Goal: Task Accomplishment & Management: Manage account settings

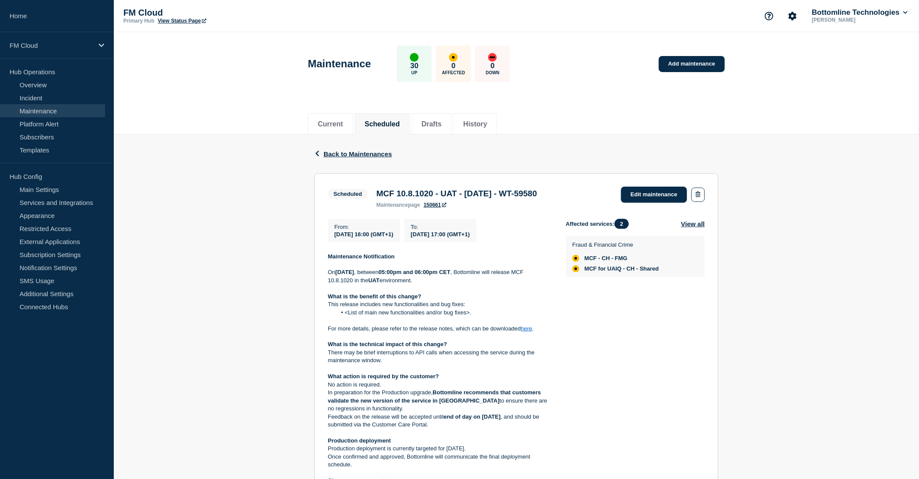
click at [775, 192] on div "Back Back to Maintenances Scheduled MCF 10.8.1020 - UAT - 14/OCT/2025 - WT-5958…" at bounding box center [517, 394] width 806 height 518
click at [662, 192] on link "Edit maintenance" at bounding box center [654, 195] width 66 height 16
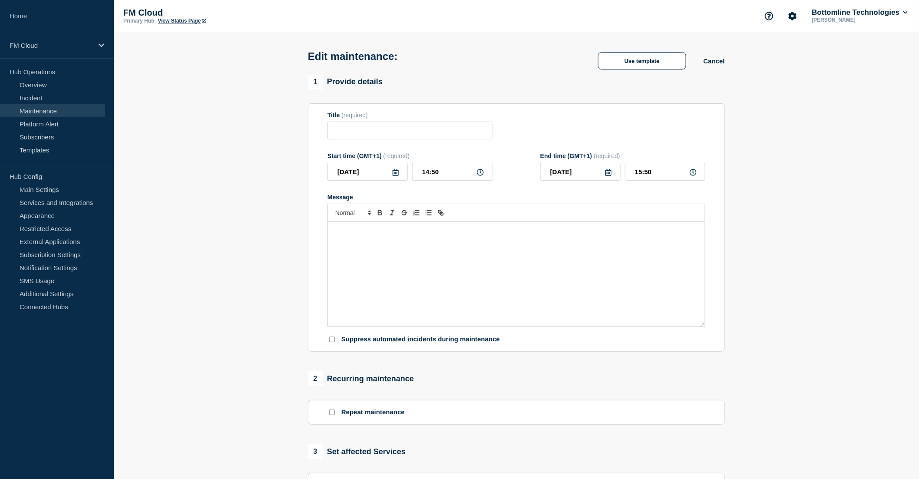
type input "MCF 10.8.1020 - UAT - 14/OCT/2025 - WT-59580"
type input "2025-10-14"
type input "16:00"
type input "2025-10-14"
type input "17:00"
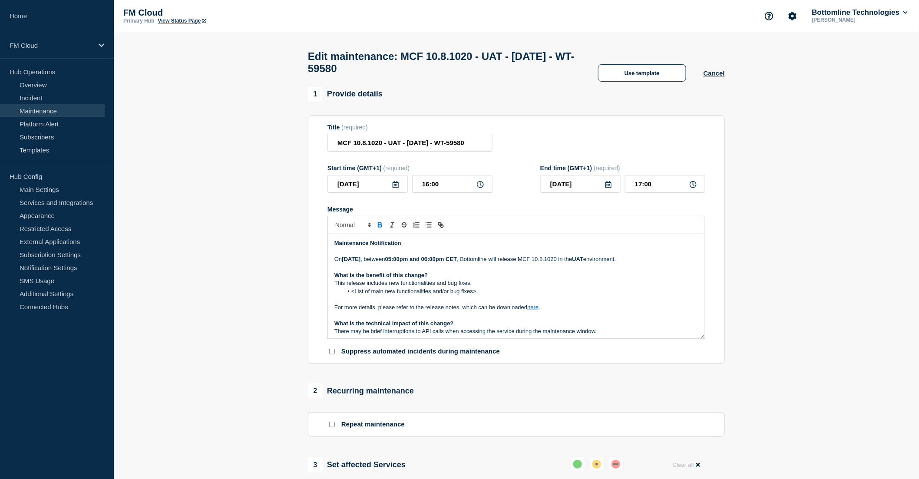
click at [457, 262] on strong "05:00pm and 06:00pm CET" at bounding box center [421, 259] width 72 height 7
click at [563, 263] on p "On Tuesday 14th October 2025 , between 17 :00 and 18:00 CET , Bottomline will r…" at bounding box center [517, 259] width 364 height 8
drag, startPoint x: 502, startPoint y: 296, endPoint x: 470, endPoint y: 288, distance: 33.2
click at [470, 288] on div "Maintenance Notification On Tuesday 14th October 2025 , between 17 :00 and 18:0…" at bounding box center [516, 286] width 377 height 104
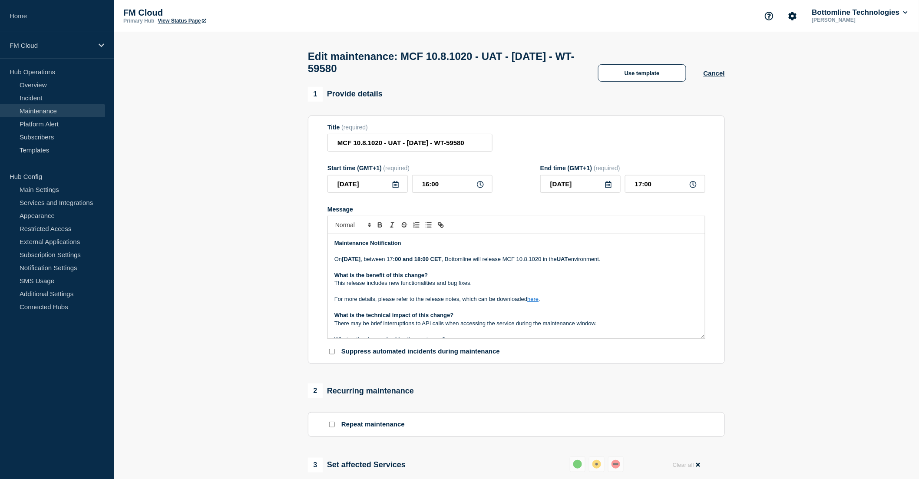
click at [439, 294] on p "Message" at bounding box center [517, 292] width 364 height 8
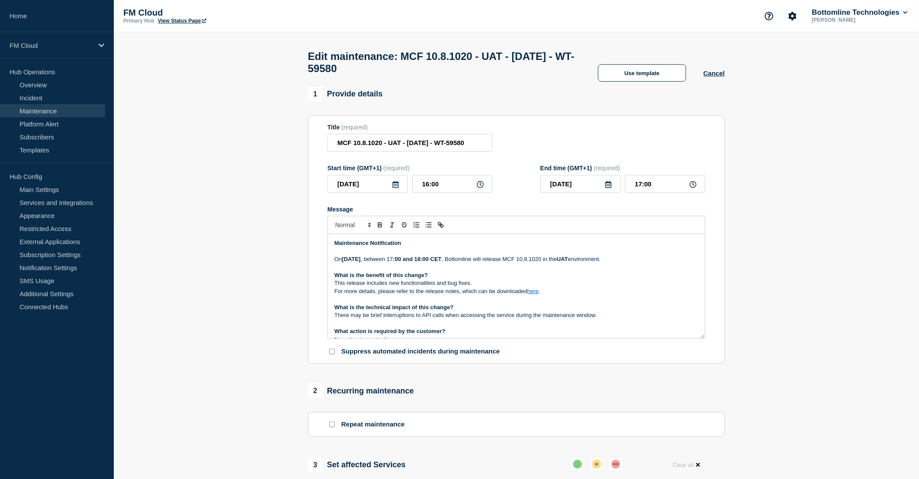
click at [533, 295] on link "here" at bounding box center [533, 291] width 11 height 7
click at [564, 310] on link at bounding box center [553, 306] width 20 height 7
type input "https://bottomline.thruinc.net/Publishing/Link.aspx?LinkID=XXXXXXXXX"
paste input "https://bottomline.thruinc.net/Publishing/Link.aspx?LinkID=3PJCRJR37ZZRF"
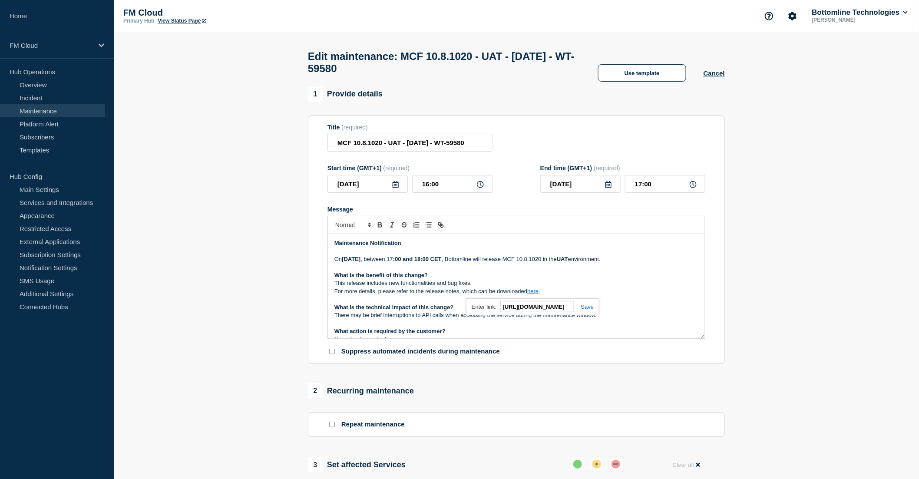
type input "https://bottomline.thruinc.net/Publishing/Link.aspx?LinkID=3PJCRJR37ZZRF"
click at [590, 310] on link at bounding box center [584, 307] width 20 height 7
click at [614, 295] on p "For more details, please refer to the release notes, which can be downloaded he…" at bounding box center [517, 292] width 364 height 8
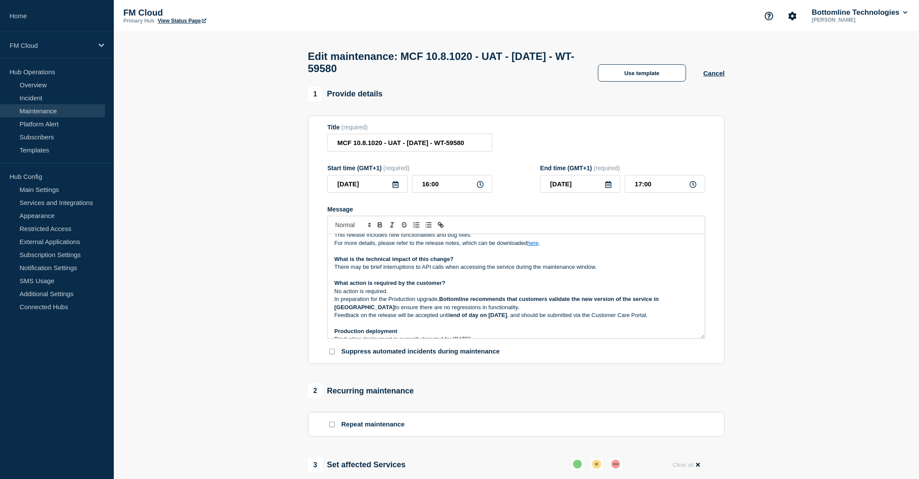
scroll to position [96, 0]
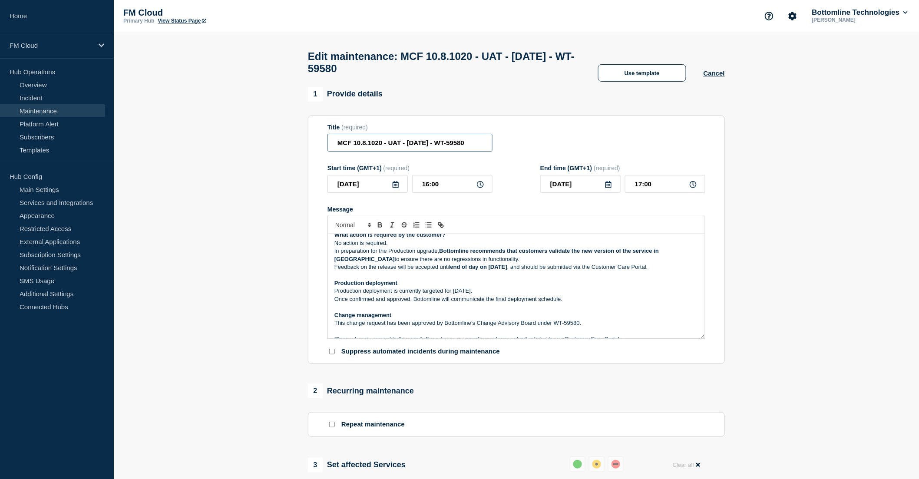
click at [483, 150] on input "MCF 10.8.1020 - UAT - 14/OCT/2025 - WT-59580" at bounding box center [410, 143] width 165 height 18
click at [483, 147] on input "MCF 10.8.1020 - UAT - 14/OCT/2025 - WT-59580" at bounding box center [410, 143] width 165 height 18
click at [481, 147] on input "MCF 10.8.1020 - UAT - 14/OCT/2025 - WT-59580" at bounding box center [410, 143] width 165 height 18
paste input "WT-60336"
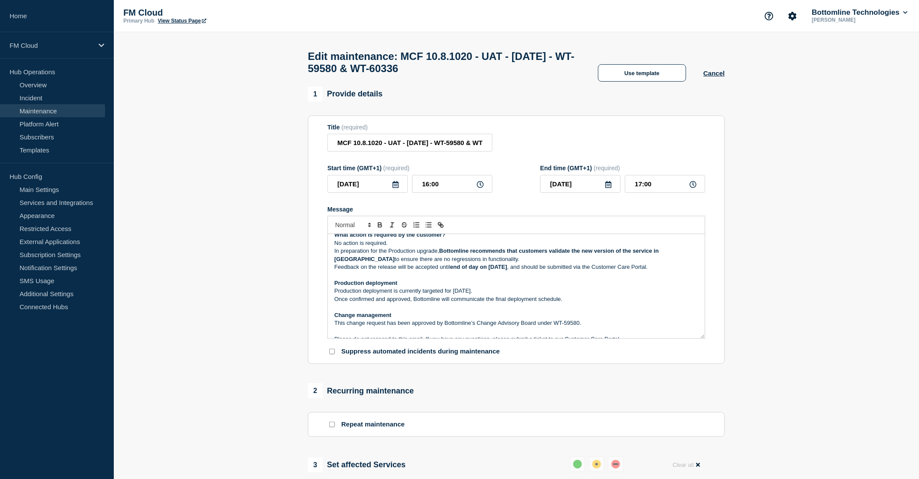
click at [580, 327] on p "This change request has been approved by Bottomline’s Change Advisory Board und…" at bounding box center [517, 323] width 364 height 8
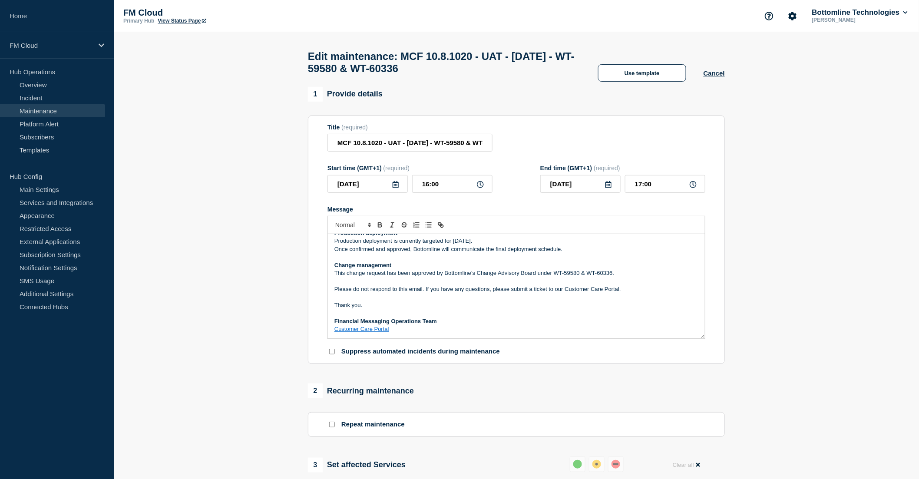
click at [350, 332] on link "Customer Care Portal" at bounding box center [362, 329] width 55 height 7
click at [415, 307] on p "Thank you." at bounding box center [517, 306] width 364 height 8
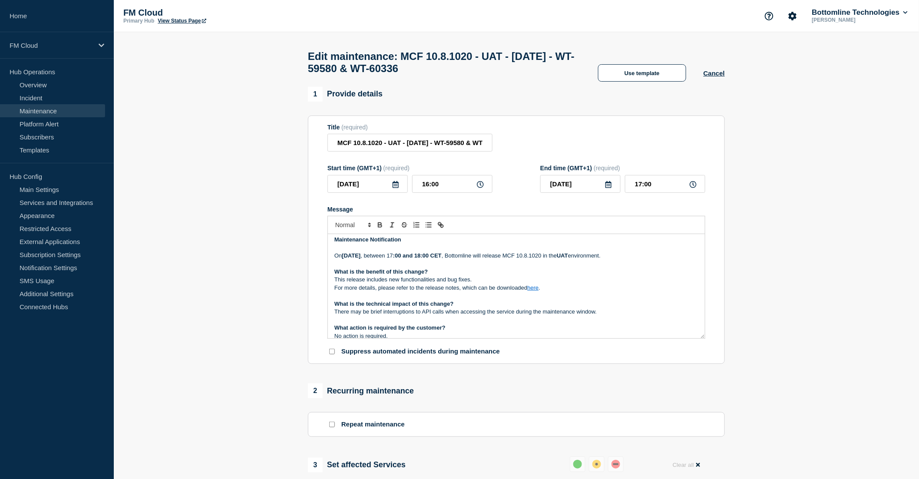
scroll to position [0, 0]
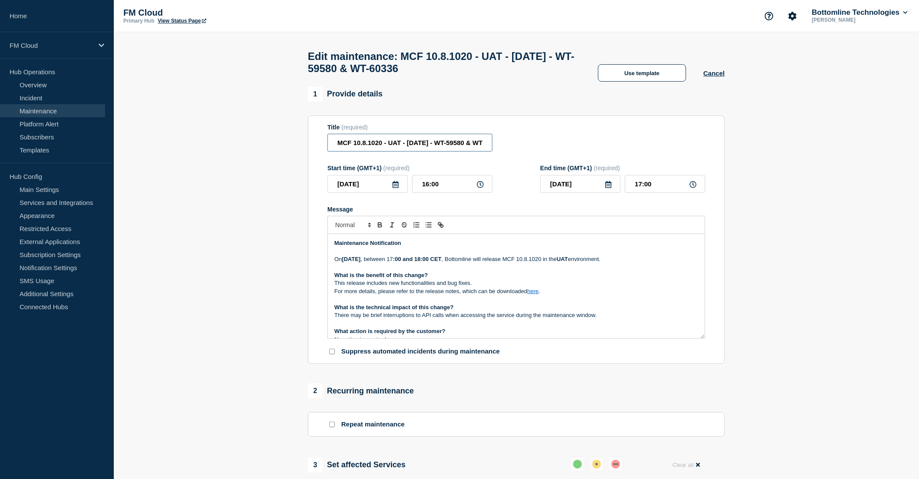
drag, startPoint x: 352, startPoint y: 148, endPoint x: 332, endPoint y: 149, distance: 19.6
click at [332, 149] on input "MCF 10.8.1020 - UAT - 14/OCT/2025 - WT-59580 & WT-60336" at bounding box center [410, 143] width 165 height 18
click at [434, 152] on input "Compliance Filter Maintenance 10.8.1020 - UAT - 14/OCT/2025 - WT-59580 & WT-603…" at bounding box center [410, 143] width 165 height 18
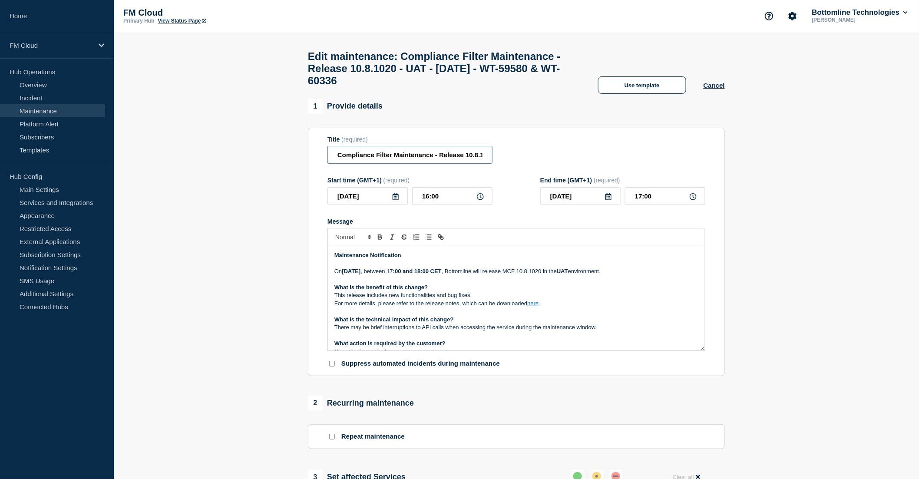
click at [338, 163] on input "Compliance Filter Maintenance - Release 10.8.1020 - UAT - 14/OCT/2025 - WT-5958…" at bounding box center [410, 155] width 165 height 18
drag, startPoint x: 367, startPoint y: 162, endPoint x: 463, endPoint y: 161, distance: 96.0
click at [463, 161] on input "UPDATE: Compliance Filter Maintenance - Release 10.8.1020 - UAT - 14/OCT/2025 -…" at bounding box center [410, 155] width 165 height 18
click at [431, 164] on input "UPDATE: Compliance Filter Maintenance - Release 10.8.1020 - UAT - 14/OCT/2025 -…" at bounding box center [410, 155] width 165 height 18
click at [497, 292] on p "What is the benefit of this change?" at bounding box center [517, 288] width 364 height 8
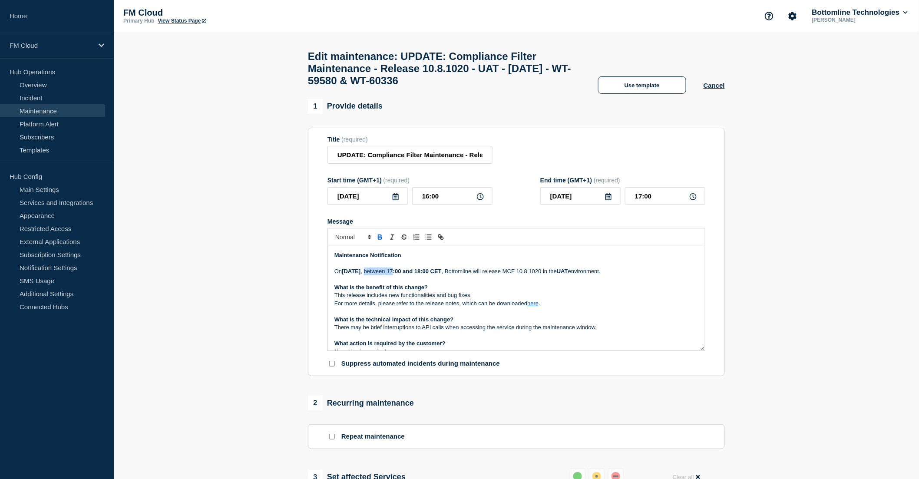
drag, startPoint x: 420, startPoint y: 279, endPoint x: 449, endPoint y: 276, distance: 29.3
click at [449, 275] on p "On Tuesday 14th October 2025 , between 17 :00 and 18:00 CET , Bottomline will r…" at bounding box center [517, 272] width 364 height 8
click at [464, 292] on p "What is the benefit of this change?" at bounding box center [517, 288] width 364 height 8
click at [566, 275] on p "On Tuesday 14th October 2025 , between 17:00 and 18:00 CET , Bottomline will re…" at bounding box center [517, 272] width 364 height 8
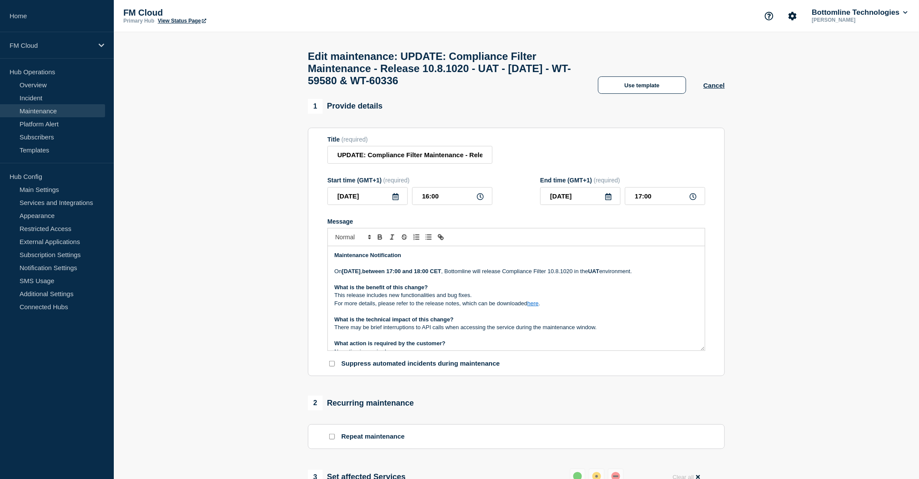
click at [431, 275] on p "On Tuesday 14th October 2025 , between 17:00 and 18:00 CET , Bottomline will re…" at bounding box center [517, 272] width 364 height 8
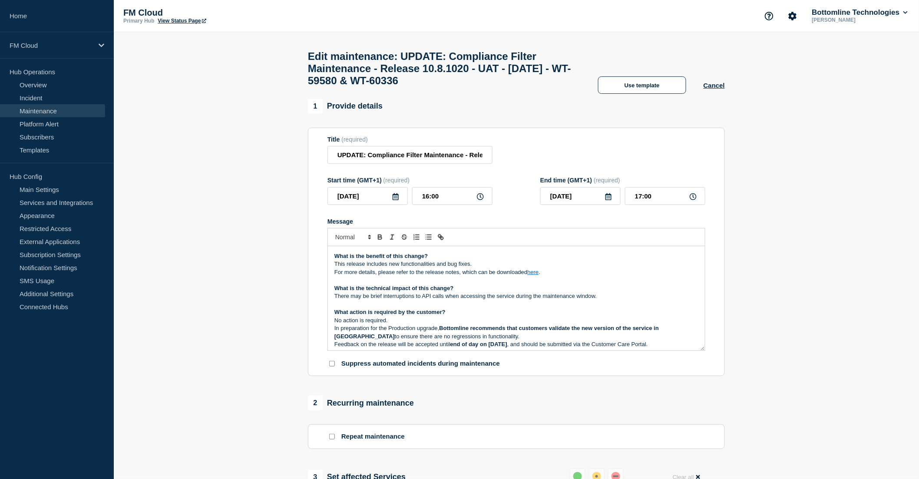
scroll to position [48, 0]
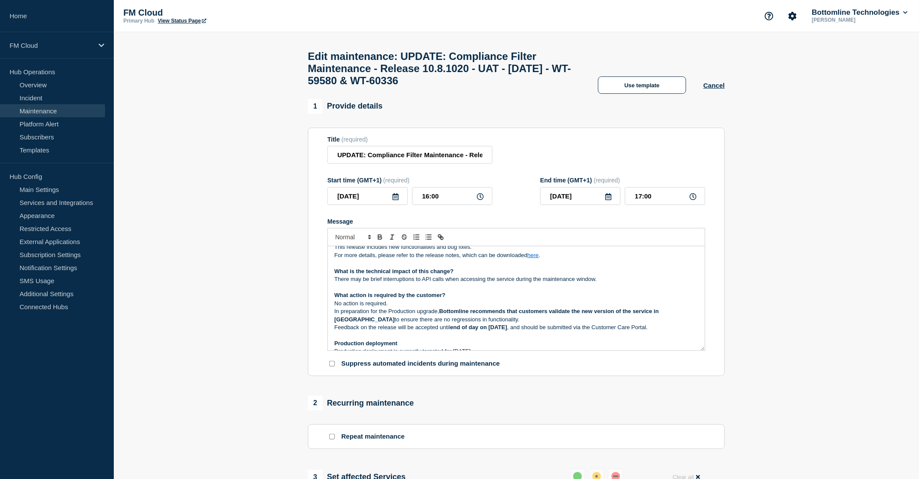
click at [531, 259] on link "here" at bounding box center [533, 255] width 11 height 7
click at [528, 284] on link "https://bottomline.thruinc.net/Publishing/Link.aspx?LinkID=3PJCRJR37ZZRF" at bounding box center [514, 278] width 60 height 11
click at [450, 295] on div "Maintenance Notification On Tuesday 14th October 2025 , between 17:00 and 18:00…" at bounding box center [517, 298] width 378 height 105
click at [431, 292] on p "Message" at bounding box center [517, 288] width 364 height 8
click at [366, 275] on strong "What is the technical impact of this change?" at bounding box center [394, 271] width 119 height 7
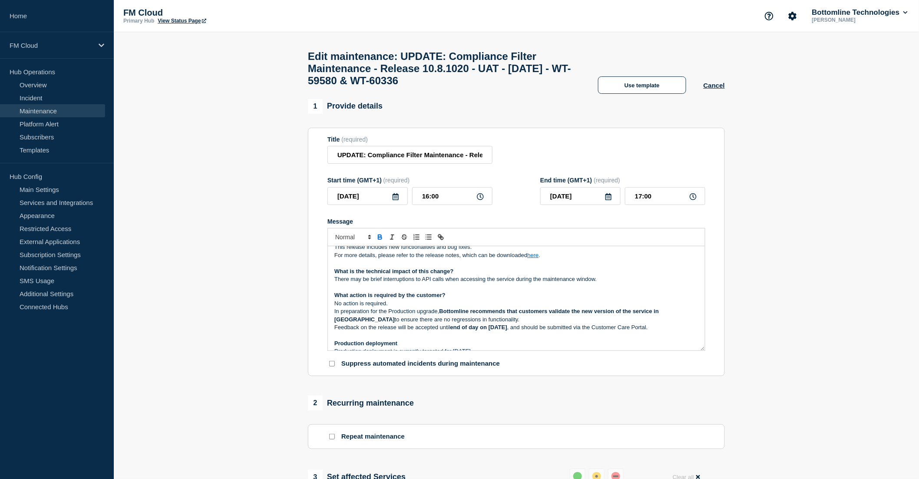
click at [590, 283] on p "There may be brief interruptions to API calls when accessing the service during…" at bounding box center [517, 279] width 364 height 8
drag, startPoint x: 610, startPoint y: 296, endPoint x: 331, endPoint y: 295, distance: 278.5
click at [331, 295] on div "Maintenance Notification On Tuesday 14th October 2025 , between 17:00 and 18:00…" at bounding box center [516, 298] width 377 height 104
click at [403, 308] on p "No action is required." at bounding box center [517, 304] width 364 height 8
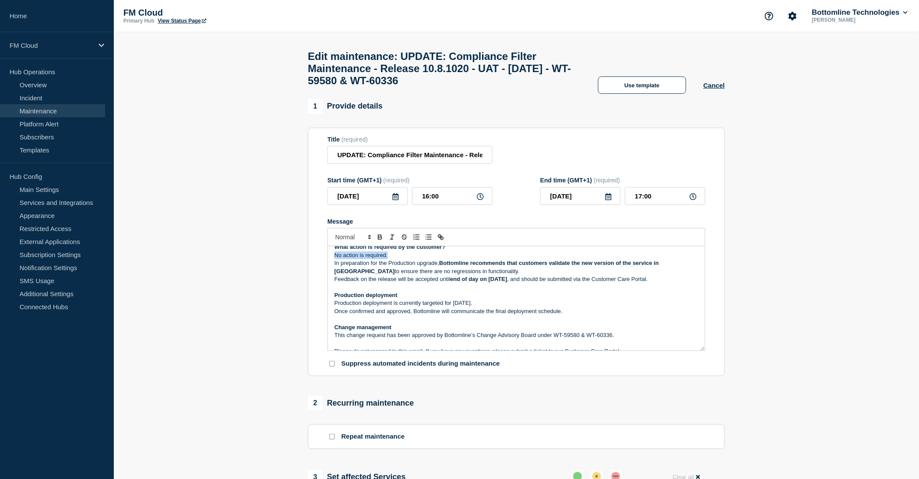
drag, startPoint x: 400, startPoint y: 270, endPoint x: 333, endPoint y: 274, distance: 67.0
click at [333, 274] on div "Maintenance Notification On Tuesday 14th October 2025 , between 17:00 and 18:00…" at bounding box center [516, 298] width 377 height 104
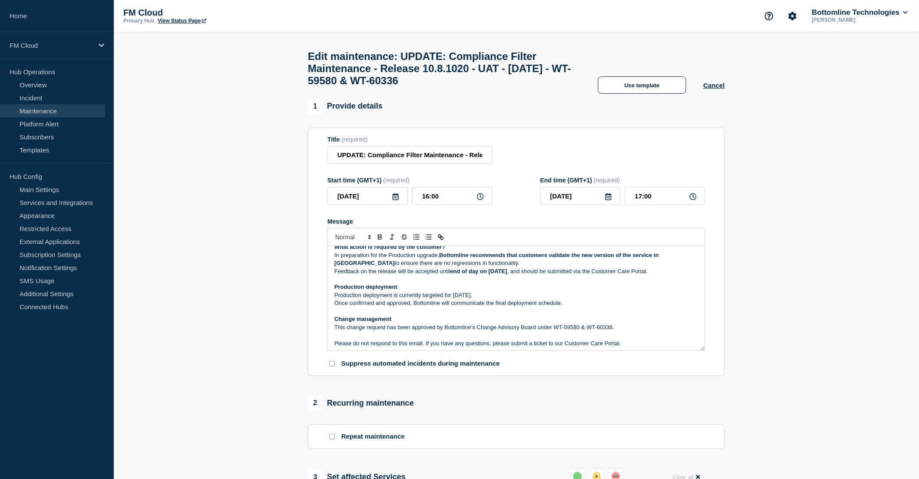
click at [493, 268] on p "In preparation for the Production upgrade, Bottomline recommends that customers…" at bounding box center [517, 260] width 364 height 16
click at [484, 275] on strong "end of day on [DATE]" at bounding box center [479, 271] width 57 height 7
click at [539, 299] on p "Production deployment is currently targeted for [DATE]." at bounding box center [517, 296] width 364 height 8
click at [572, 307] on p "Once confirmed and approved, Bottomline will communicate the final deployment s…" at bounding box center [517, 303] width 364 height 8
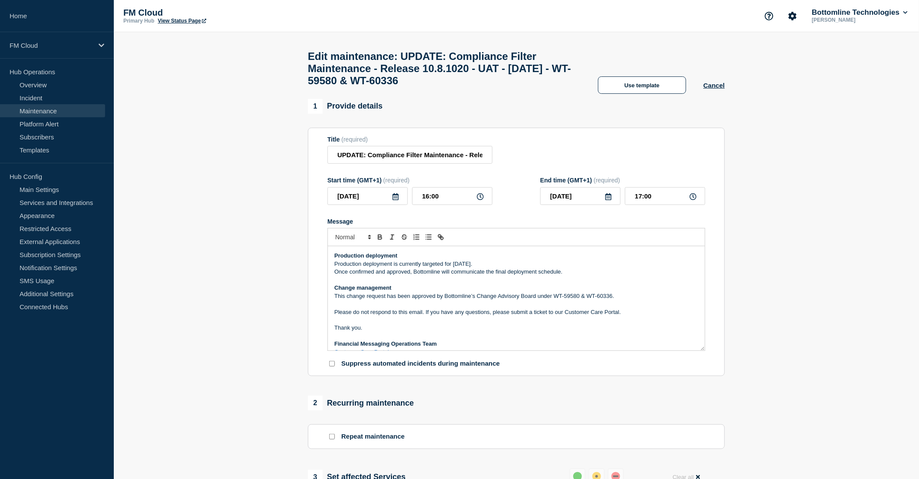
scroll to position [145, 0]
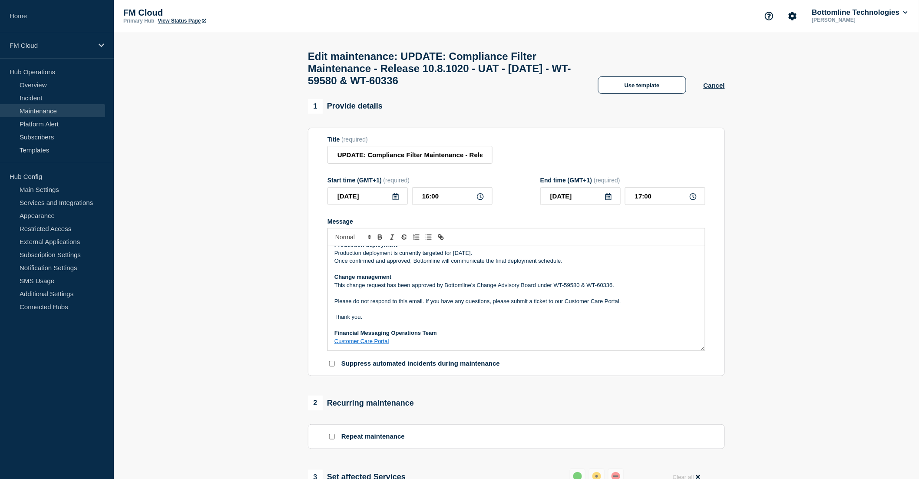
click at [508, 305] on p "Please do not respond to this email. If you have any questions, please submit a…" at bounding box center [517, 302] width 364 height 8
click at [500, 297] on p "Message" at bounding box center [517, 293] width 364 height 8
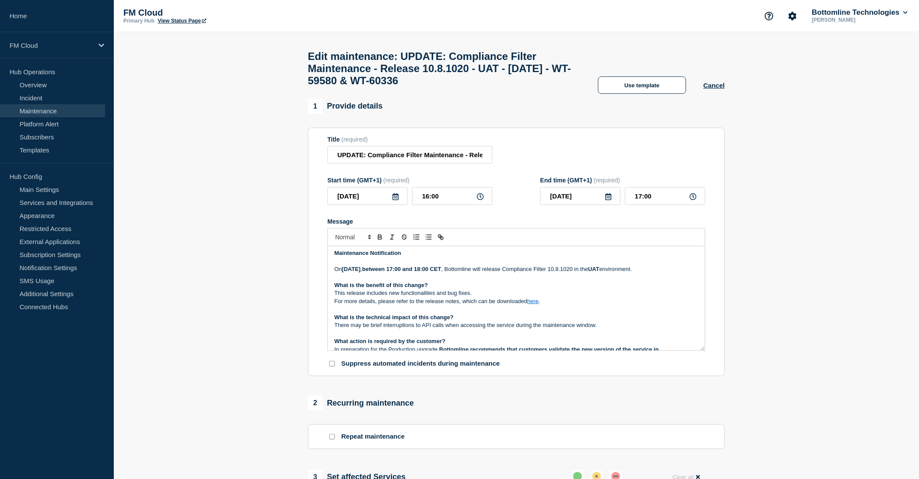
scroll to position [0, 0]
click at [333, 261] on div "Maintenance Notification On Tuesday 14th October 2025 , between 17:00 and 18:00…" at bounding box center [516, 298] width 377 height 104
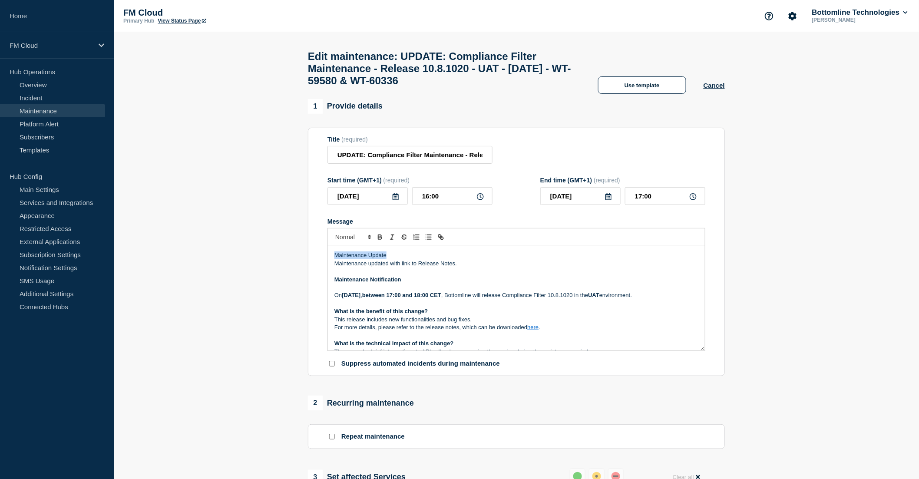
drag, startPoint x: 413, startPoint y: 264, endPoint x: 335, endPoint y: 259, distance: 77.5
click at [335, 259] on div "Maintenance Update Maintenance updated with link to Release Notes. Maintenance …" at bounding box center [516, 298] width 377 height 104
click at [396, 259] on p "Maintenance Update" at bounding box center [517, 256] width 364 height 8
click at [495, 268] on p "Maintenance updated with link to Release Notes." at bounding box center [517, 264] width 364 height 8
click at [490, 268] on p "Maintenance updated with link to Release Notes." at bounding box center [517, 264] width 364 height 8
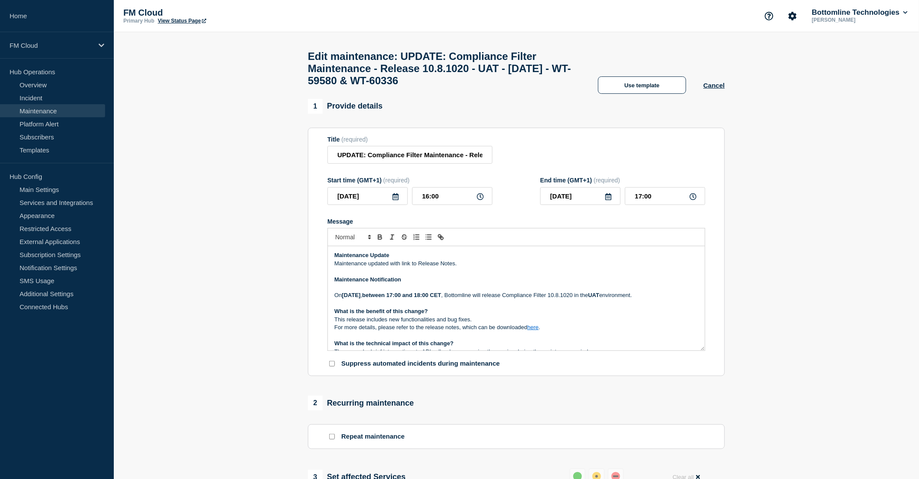
click at [501, 299] on p "On Tuesday 14th October 2025 , between 17:00 and 18:00 CET , Bottomline will re…" at bounding box center [517, 296] width 364 height 8
click at [585, 299] on p "On Tuesday 14th October 2025 , between 17:00 and 18:00 CET , Bottomline will re…" at bounding box center [517, 296] width 364 height 8
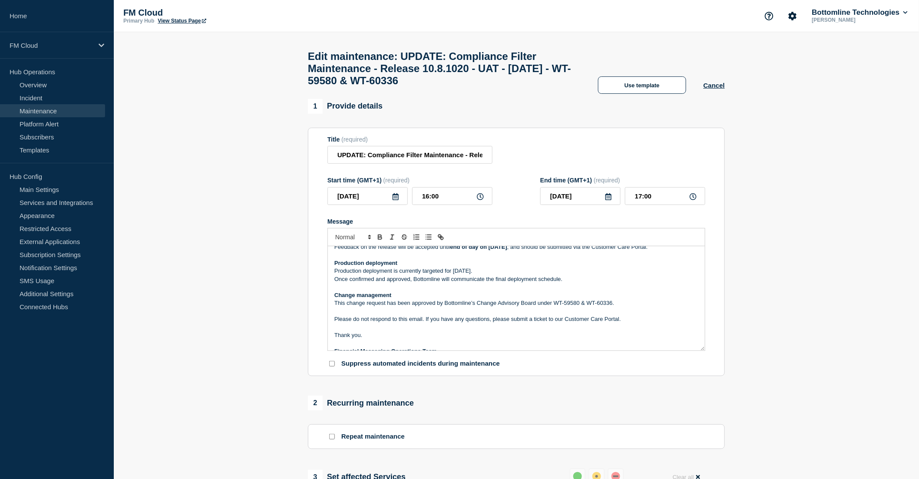
scroll to position [170, 0]
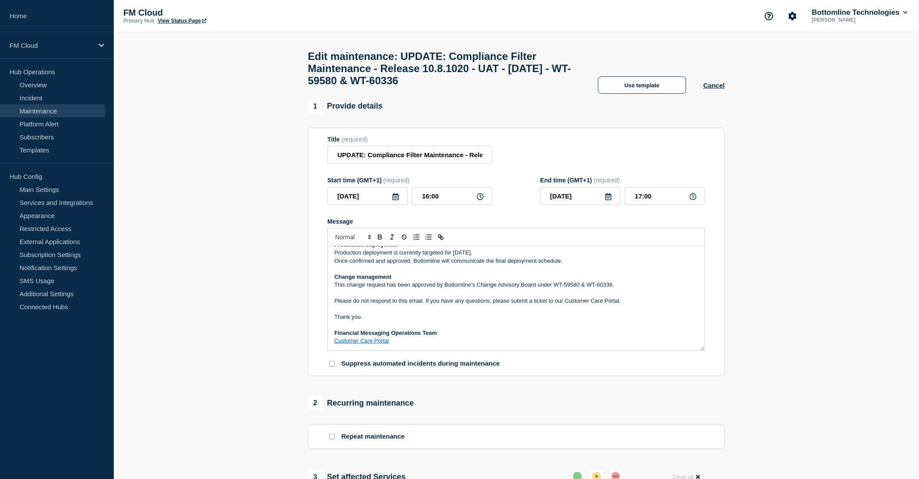
click at [577, 313] on p "Message" at bounding box center [517, 309] width 364 height 8
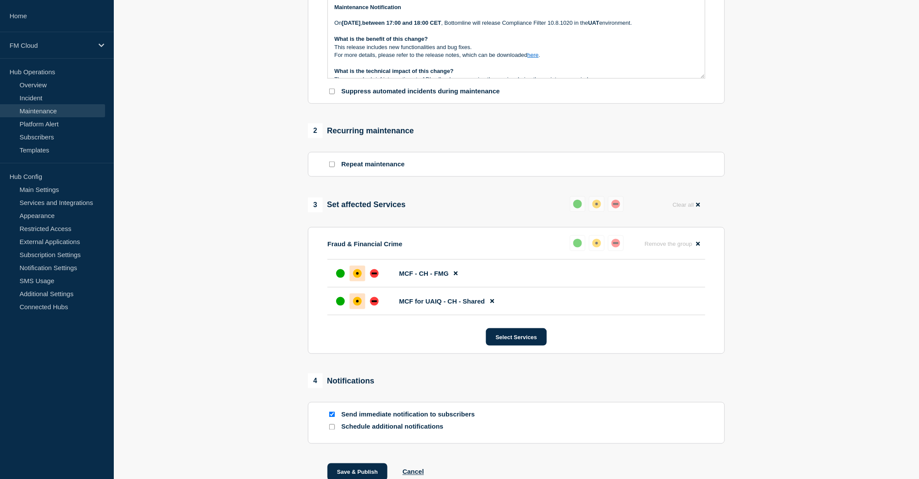
scroll to position [289, 0]
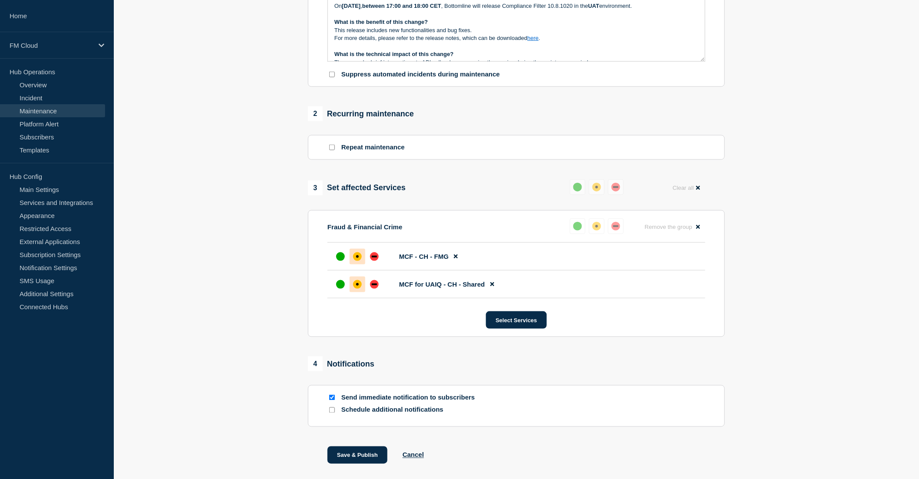
click at [850, 293] on section "1 Provide details Title (required) UPDATE: Compliance Filter Maintenance - Rele…" at bounding box center [517, 148] width 806 height 677
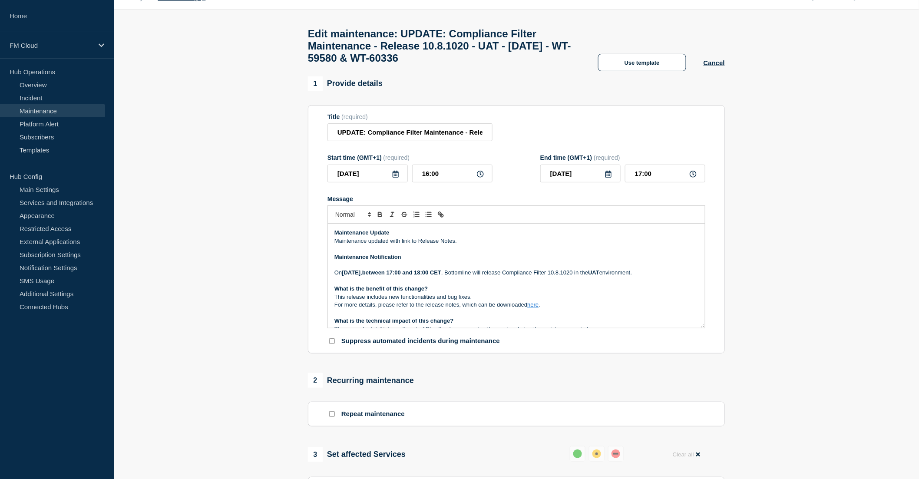
scroll to position [0, 0]
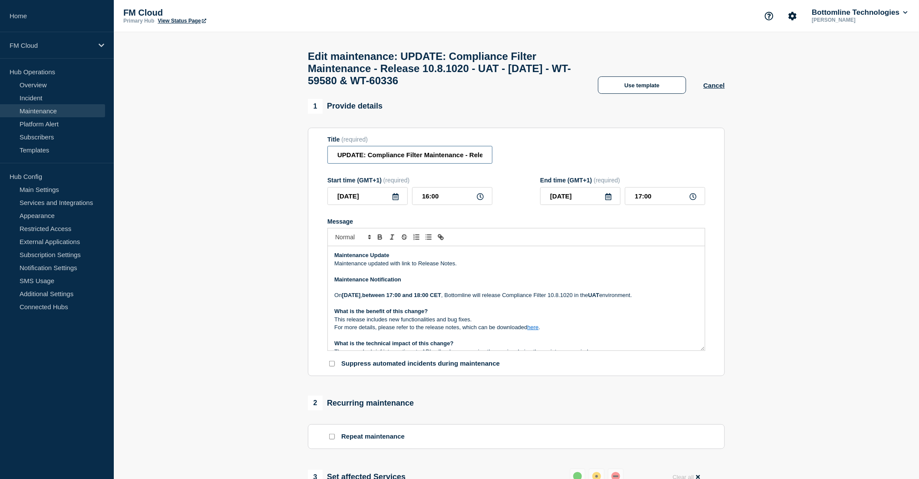
drag, startPoint x: 369, startPoint y: 161, endPoint x: 423, endPoint y: 159, distance: 53.9
click at [423, 159] on input "UPDATE: Compliance Filter Maintenance - Release 10.8.1020 - UAT - 14/OCT/2025 -…" at bounding box center [410, 155] width 165 height 18
type input "UPDATE: Sanctions Screening Maintenance - Release 10.8.1020 - UAT - [DATE] - WT…"
drag, startPoint x: 561, startPoint y: 302, endPoint x: 604, endPoint y: 302, distance: 43.5
click at [604, 299] on p "On Tuesday 14th October 2025 , between 17:00 and 18:00 CET , Bottomline will re…" at bounding box center [517, 296] width 364 height 8
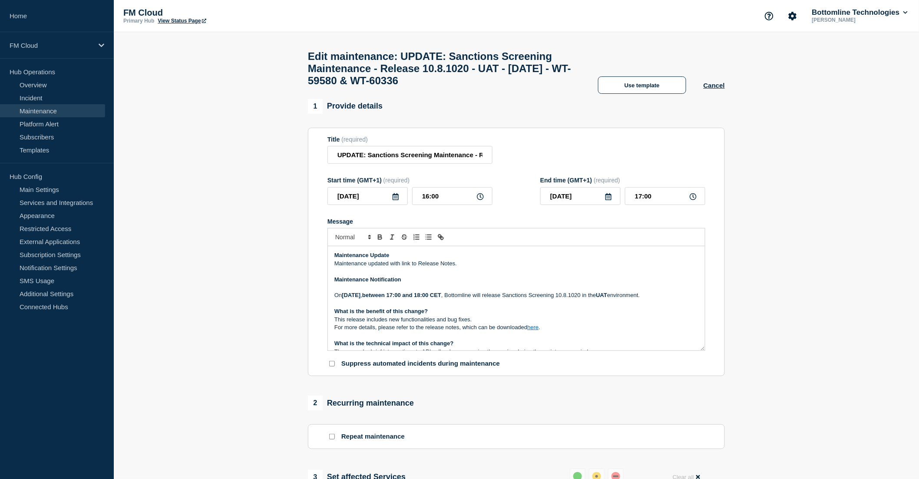
click at [532, 292] on p "Message" at bounding box center [517, 288] width 364 height 8
drag, startPoint x: 502, startPoint y: 302, endPoint x: 672, endPoint y: 310, distance: 170.1
click at [672, 299] on p "[DATE][DATE] , between 17:00 and 18:00 CET , Bottomline will release Sanctions …" at bounding box center [517, 296] width 364 height 8
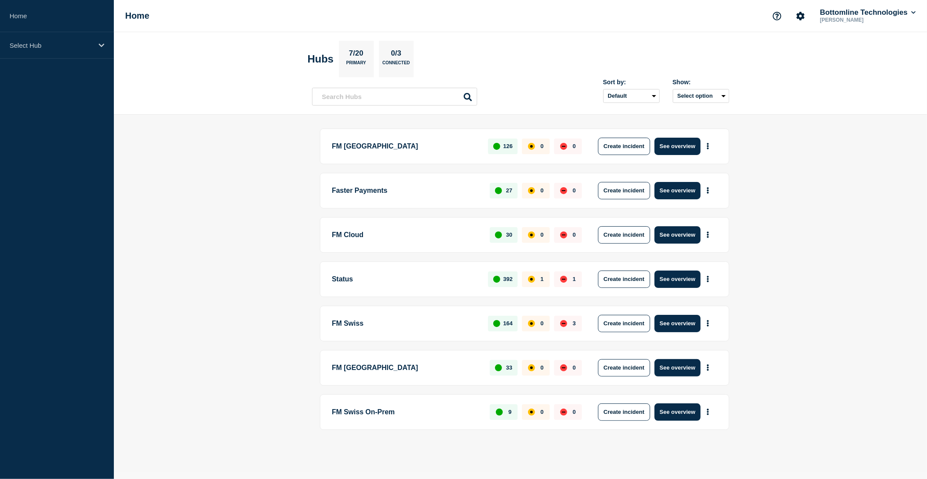
click at [193, 103] on header "Hubs 7/20 Primary 0/3 Connected Sort by: Default Last added Last updated Most a…" at bounding box center [520, 73] width 813 height 83
click at [250, 229] on main "FM London 126 0 0 Create incident See overview Faster Payments 27 0 0 Create in…" at bounding box center [520, 294] width 813 height 358
click at [83, 52] on div "Select Hub" at bounding box center [57, 45] width 114 height 27
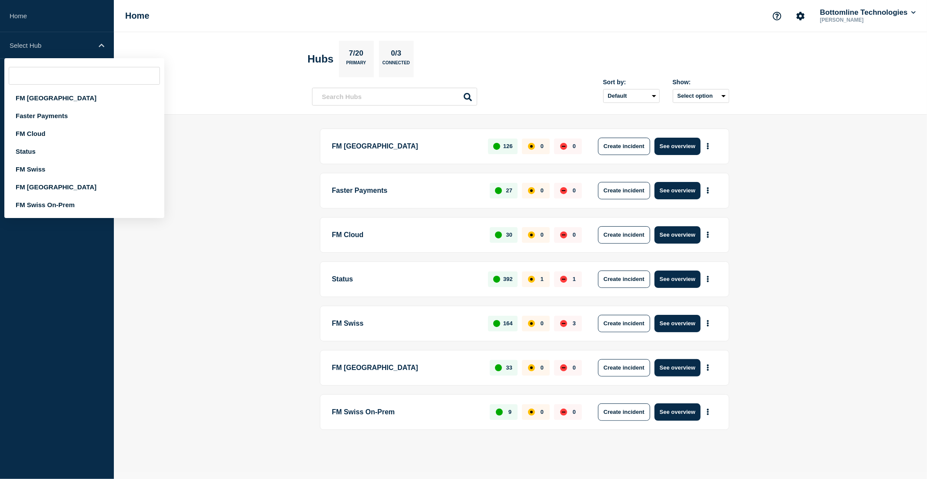
click at [222, 142] on main "FM London 126 0 0 Create incident See overview Faster Payments 27 0 0 Create in…" at bounding box center [520, 294] width 813 height 358
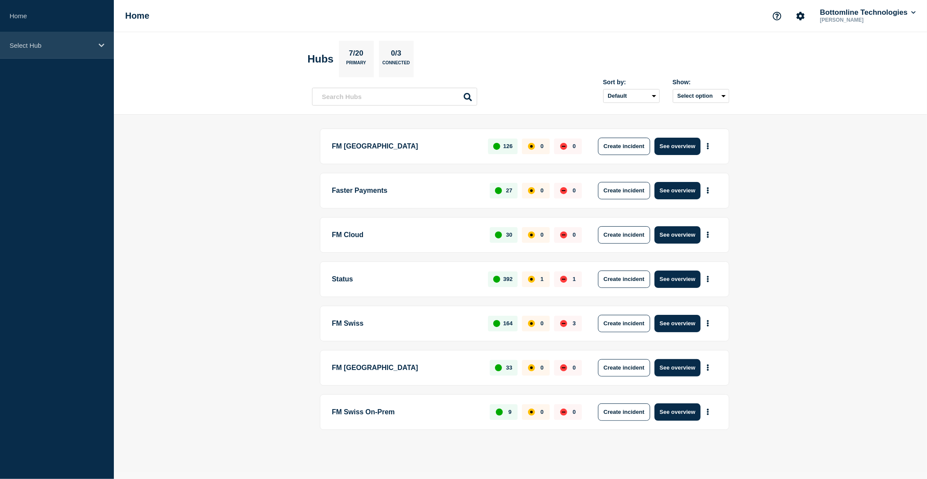
click at [74, 49] on p "Select Hub" at bounding box center [51, 45] width 83 height 7
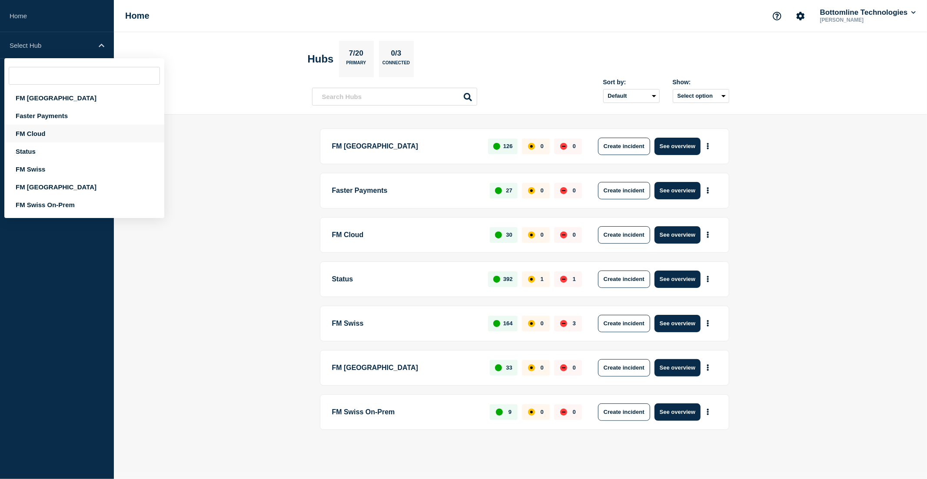
click at [63, 131] on div "FM Cloud" at bounding box center [84, 134] width 160 height 18
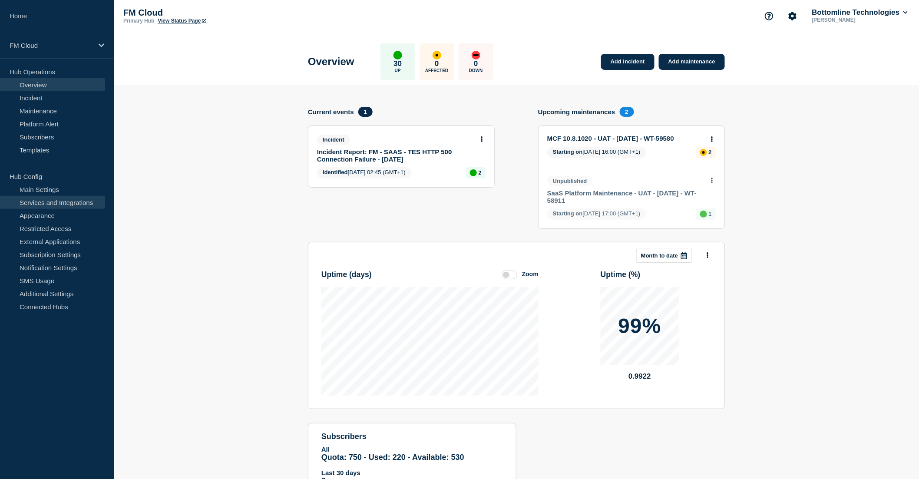
click at [69, 201] on link "Services and Integrations" at bounding box center [52, 202] width 105 height 13
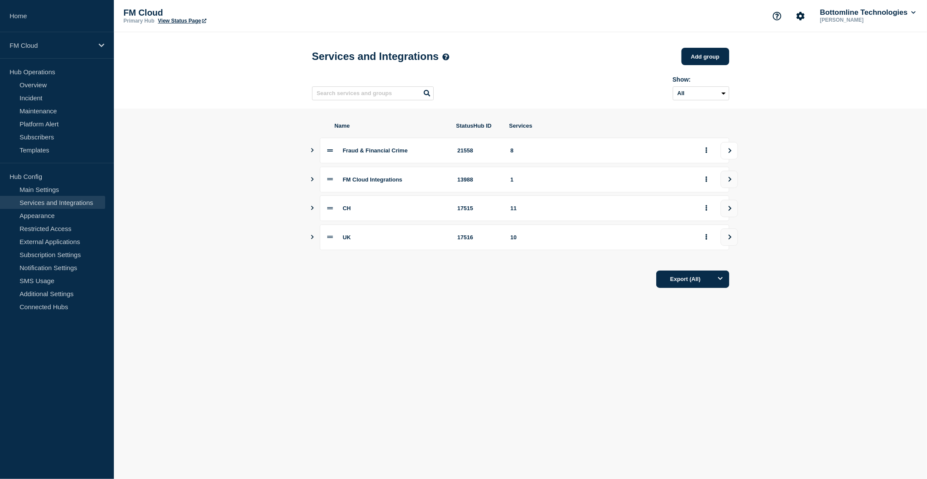
click at [722, 156] on button "view group" at bounding box center [728, 150] width 17 height 17
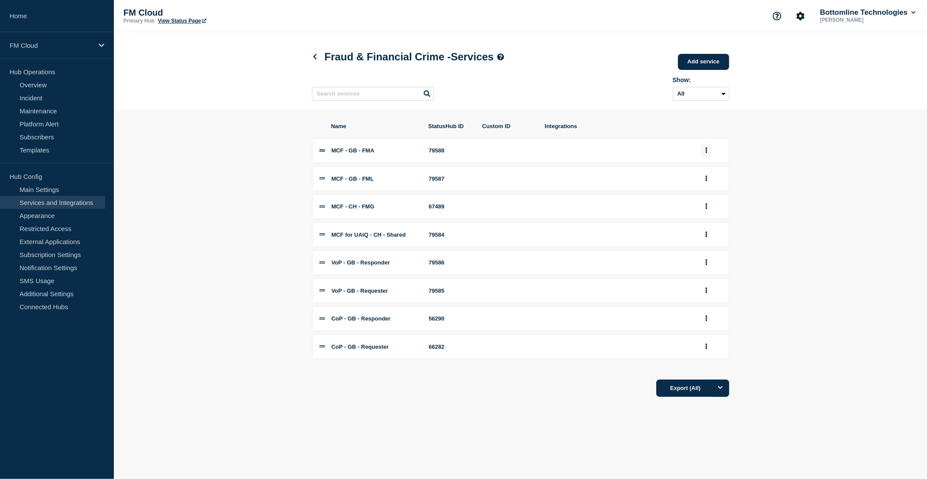
click at [701, 156] on button "group actions" at bounding box center [706, 150] width 11 height 13
click at [710, 170] on button "Edit" at bounding box center [711, 166] width 43 height 13
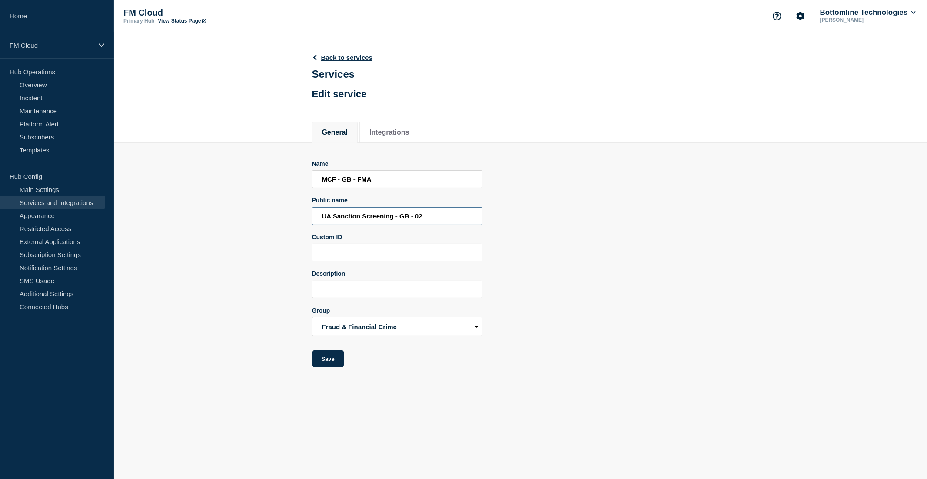
click at [335, 217] on input "UA Sanction Screening - GB - 02" at bounding box center [397, 216] width 170 height 18
click at [333, 216] on input "UA Sanction Screening - GB - 02" at bounding box center [397, 216] width 170 height 18
type input "Sanction Screening - GB - 02"
click at [328, 363] on button "Save" at bounding box center [328, 358] width 32 height 17
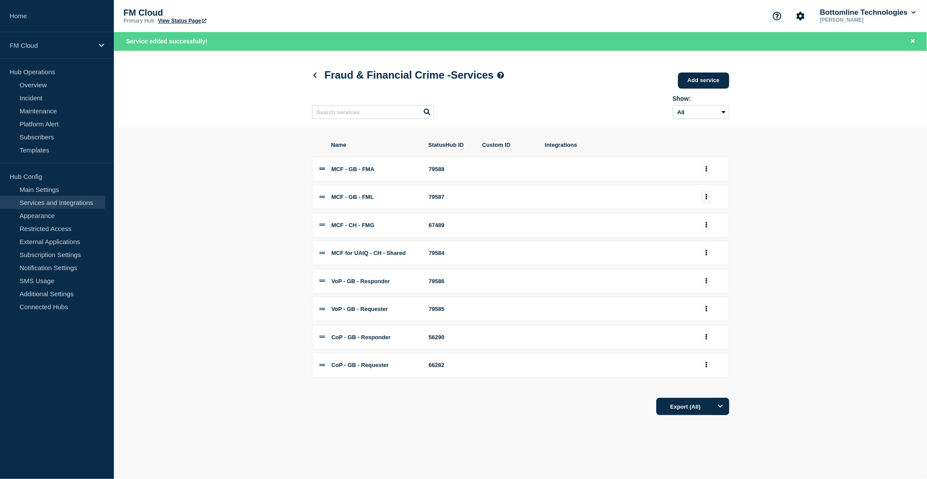
click at [707, 200] on icon "group actions" at bounding box center [706, 197] width 2 height 6
click at [710, 217] on button "Edit" at bounding box center [711, 212] width 43 height 13
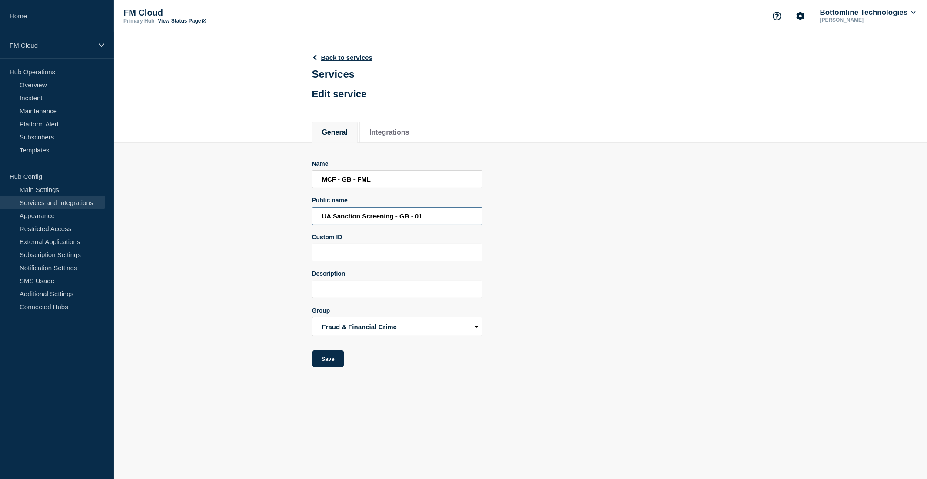
click at [334, 217] on input "UA Sanction Screening - GB - 01" at bounding box center [397, 216] width 170 height 18
click at [348, 219] on input "Sanction Screening - GB - 01" at bounding box center [397, 216] width 170 height 18
type input "Sanctions Screening - GB - 01"
click at [333, 361] on button "Save" at bounding box center [328, 358] width 32 height 17
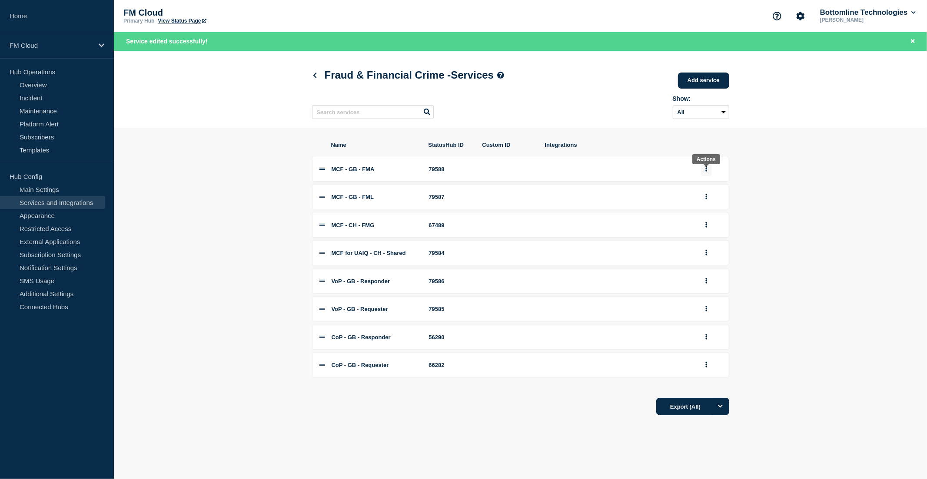
click at [706, 171] on icon "group actions" at bounding box center [706, 169] width 2 height 6
click at [704, 192] on button "Edit" at bounding box center [711, 185] width 43 height 13
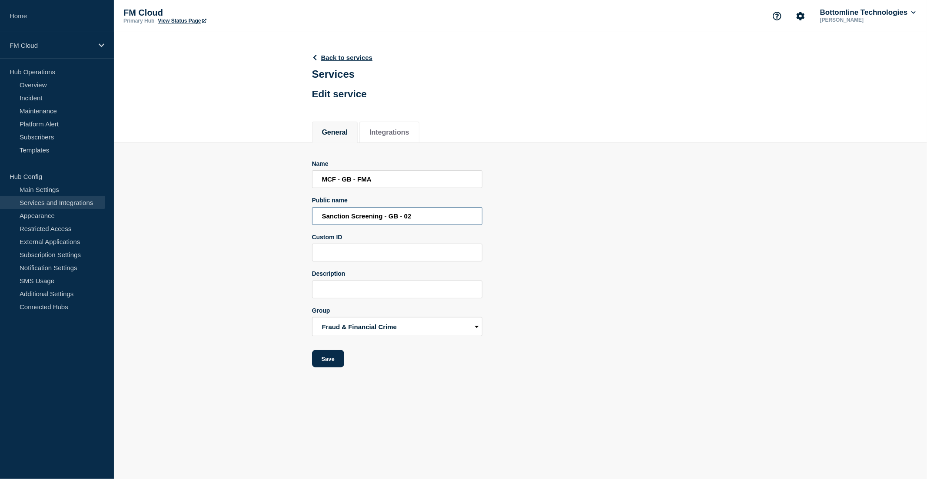
click at [348, 217] on input "Sanction Screening - GB - 02" at bounding box center [397, 216] width 170 height 18
type input "Sanctions Screening - GB - 02"
click at [333, 362] on button "Save" at bounding box center [328, 358] width 32 height 17
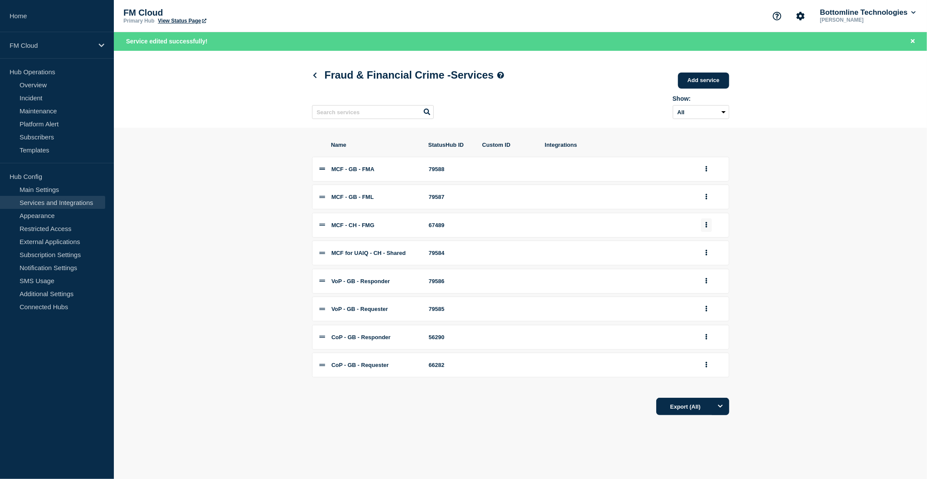
click at [706, 228] on icon "group actions" at bounding box center [706, 225] width 2 height 6
click at [709, 247] on button "Edit" at bounding box center [711, 241] width 43 height 13
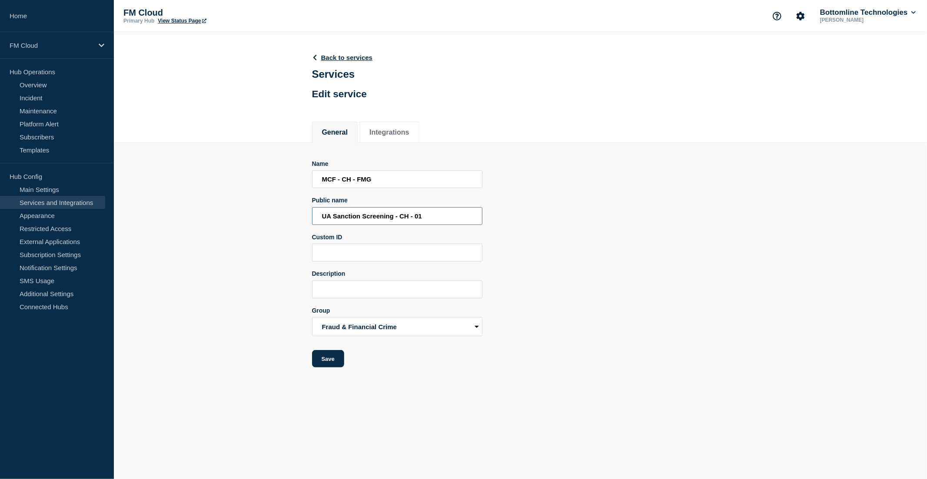
click at [335, 218] on input "UA Sanction Screening - CH - 01" at bounding box center [397, 216] width 170 height 18
click at [348, 219] on input "Sanction Screening - CH - 01" at bounding box center [397, 216] width 170 height 18
type input "Sanctions Screening - CH - 01"
click at [328, 362] on button "Save" at bounding box center [328, 358] width 32 height 17
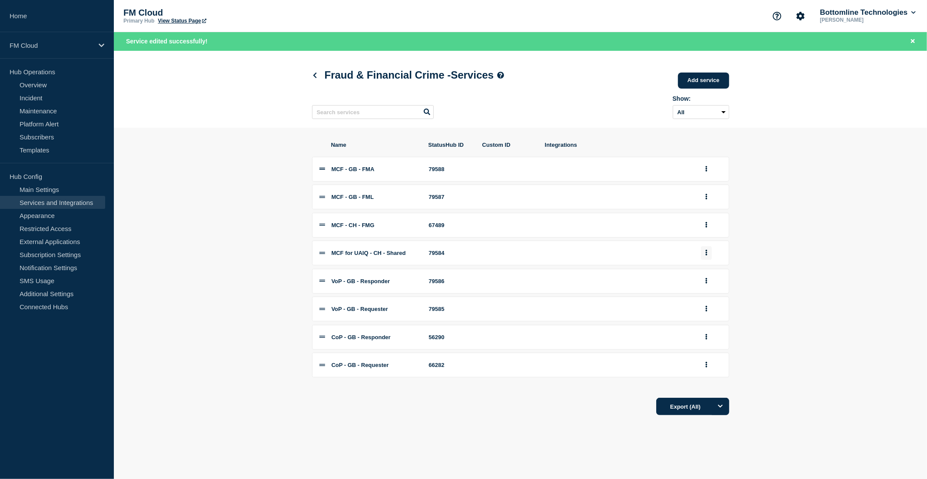
click at [708, 259] on button "group actions" at bounding box center [706, 252] width 11 height 13
click at [706, 274] on button "Edit" at bounding box center [711, 268] width 43 height 13
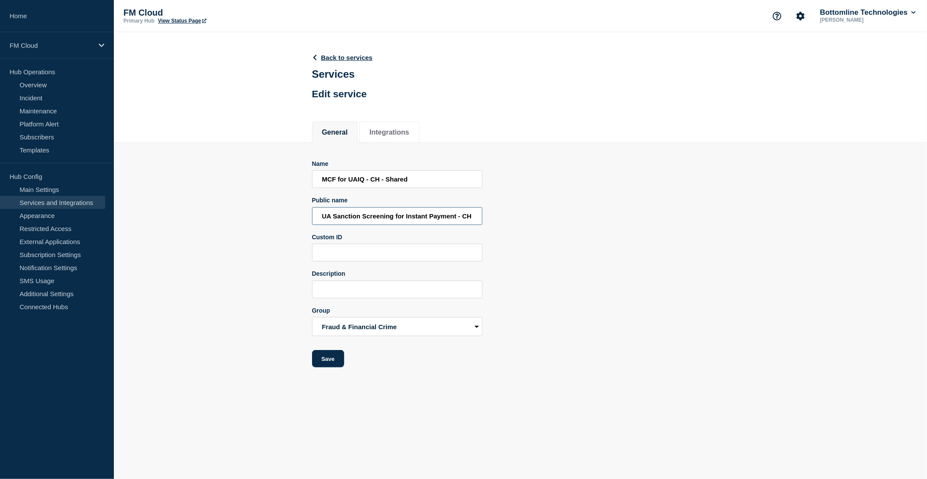
click at [335, 216] on input "UA Sanction Screening for Instant Payment - CH - 01" at bounding box center [397, 216] width 170 height 18
click at [349, 218] on input "Sanction Screening for Instant Payment - CH - 01" at bounding box center [397, 216] width 170 height 18
drag, startPoint x: 447, startPoint y: 216, endPoint x: 477, endPoint y: 219, distance: 30.6
click at [477, 219] on input "Sanctions Screening for Instant Payment - CH - 01" at bounding box center [397, 216] width 170 height 18
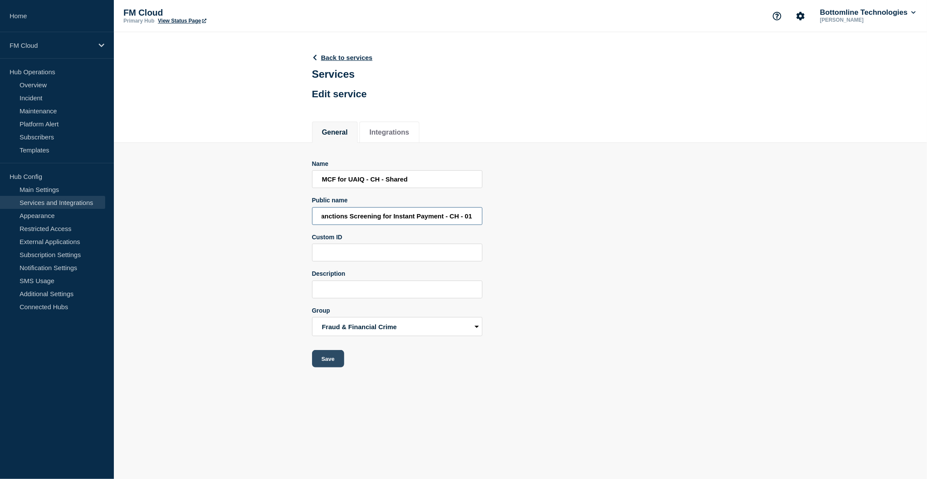
type input "Sanctions Screening for Instant Payment - CH - 01"
click at [332, 358] on button "Save" at bounding box center [328, 358] width 32 height 17
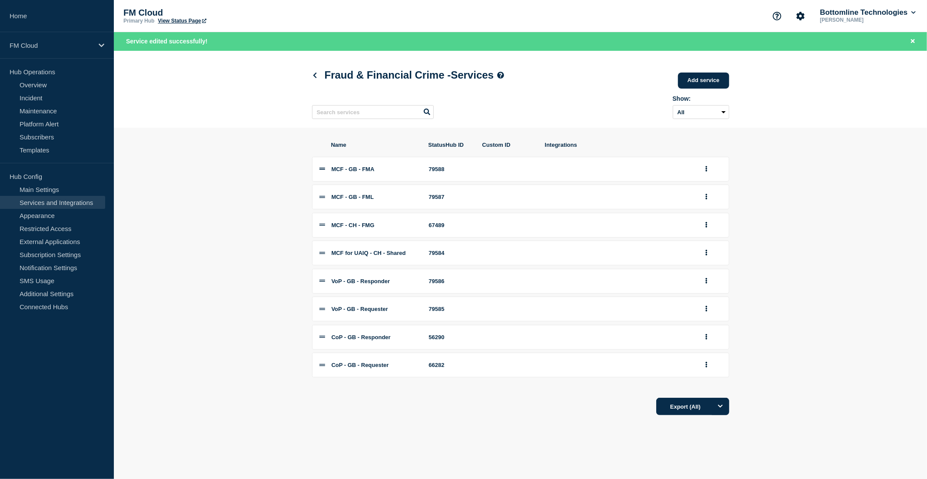
click at [253, 170] on section "Name StatusHub ID Custom ID Integrations MCF - GB - FMA 79588 MCF - GB - FML 79…" at bounding box center [520, 279] width 813 height 302
click at [190, 311] on section "Name StatusHub ID Custom ID Integrations MCF - GB - FMA 79588 MCF - GB - FML 79…" at bounding box center [520, 279] width 813 height 302
click at [233, 138] on section "Name StatusHub ID Custom ID Integrations MCF - GB - FMA 79588 MCF - GB - FML 79…" at bounding box center [520, 279] width 813 height 302
click at [249, 187] on section "Name StatusHub ID Custom ID Integrations MCF - GB - FMA 79588 MCF - GB - FML 79…" at bounding box center [520, 279] width 813 height 302
click at [703, 172] on button "group actions" at bounding box center [706, 169] width 11 height 13
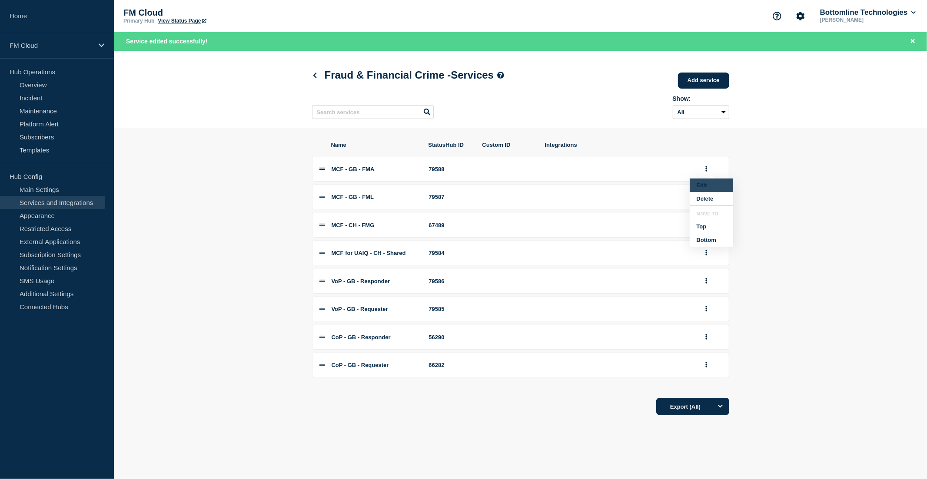
click at [708, 189] on button "Edit" at bounding box center [711, 185] width 43 height 13
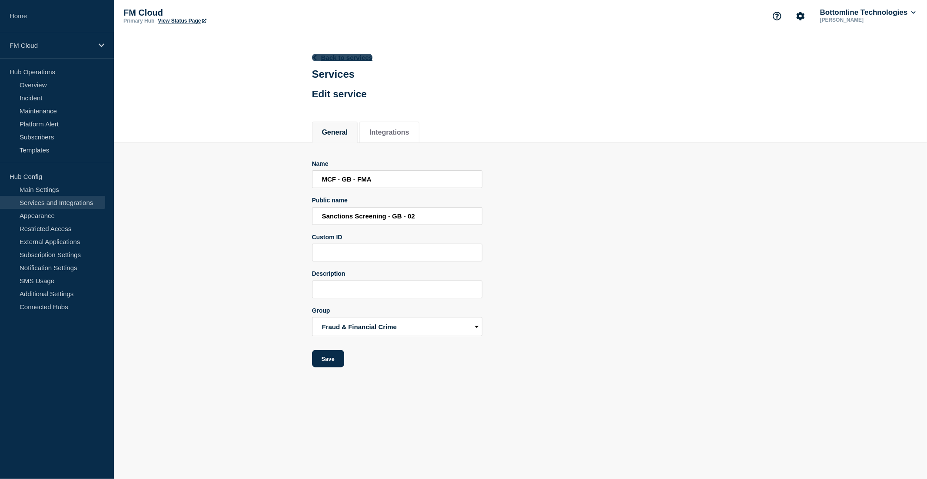
click at [332, 55] on link "Back to services" at bounding box center [342, 57] width 61 height 7
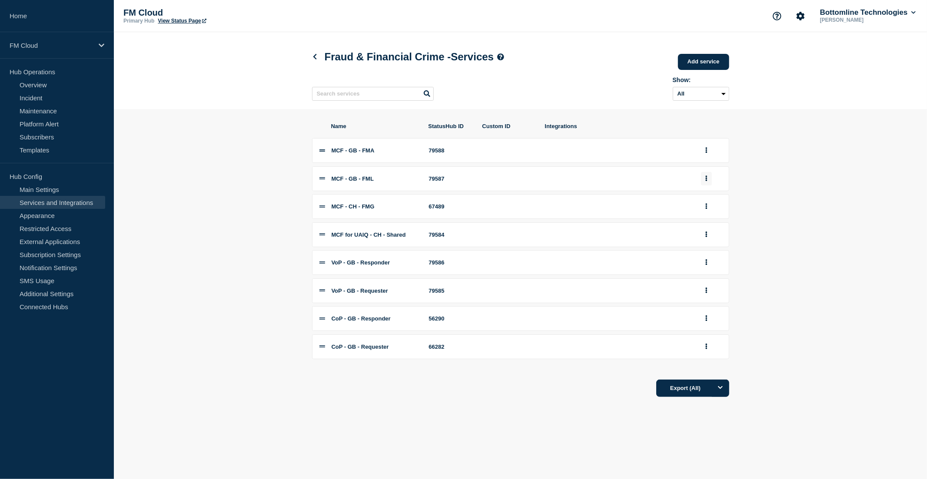
click at [707, 179] on button "group actions" at bounding box center [706, 178] width 11 height 13
click at [710, 199] on button "Edit" at bounding box center [711, 194] width 43 height 13
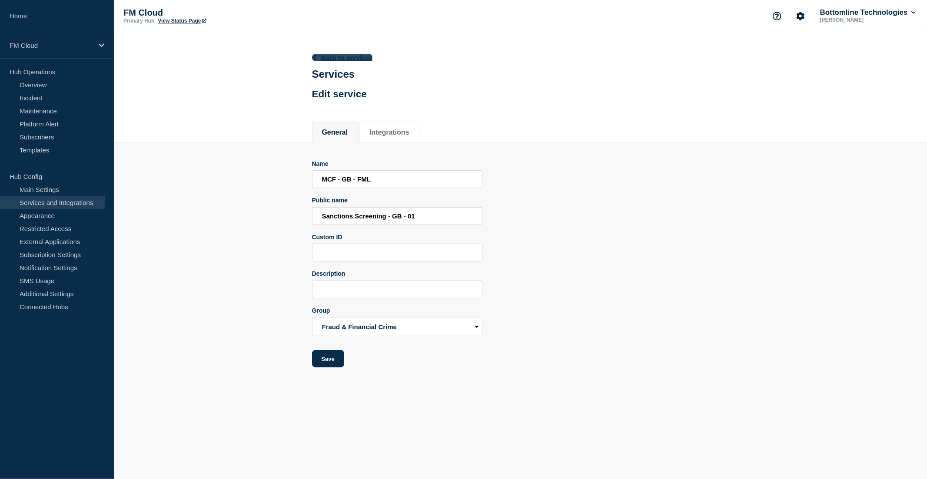
click at [361, 60] on link "Back to services" at bounding box center [342, 57] width 61 height 7
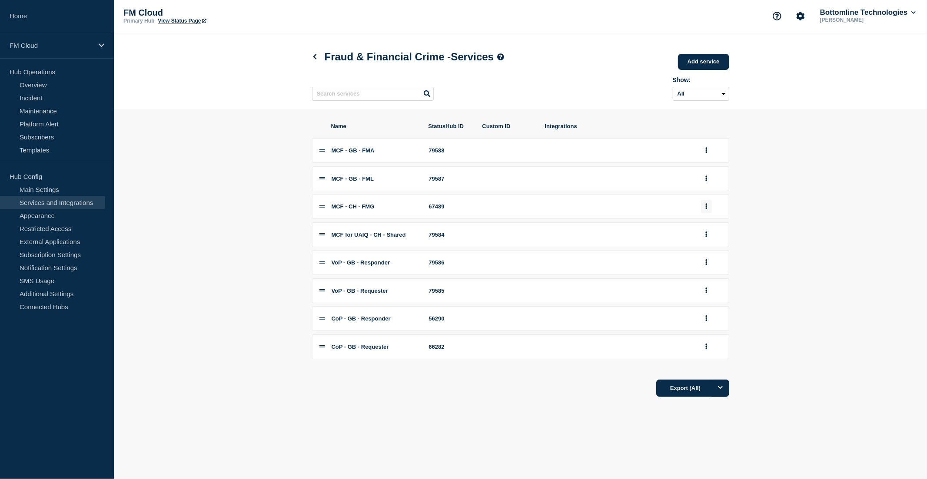
click at [707, 212] on button "group actions" at bounding box center [706, 206] width 11 height 13
click at [706, 226] on button "Edit" at bounding box center [711, 222] width 43 height 13
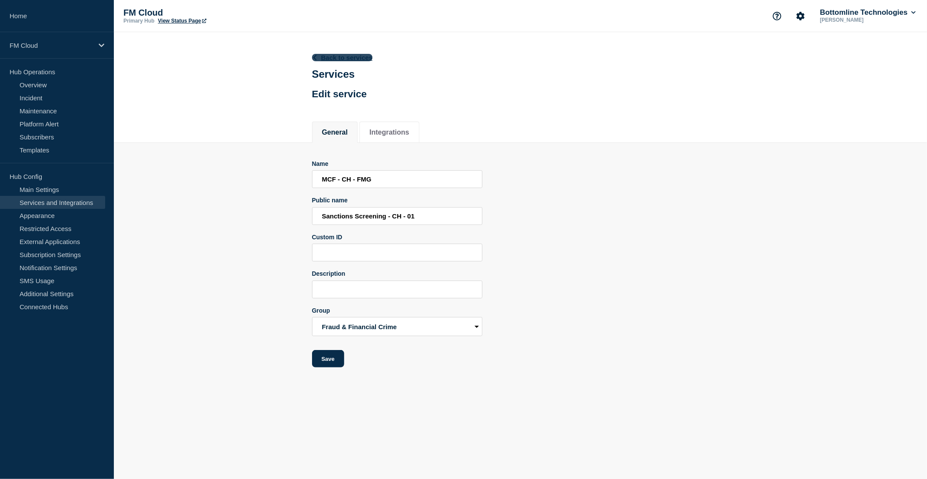
click at [367, 59] on link "Back to services" at bounding box center [342, 57] width 61 height 7
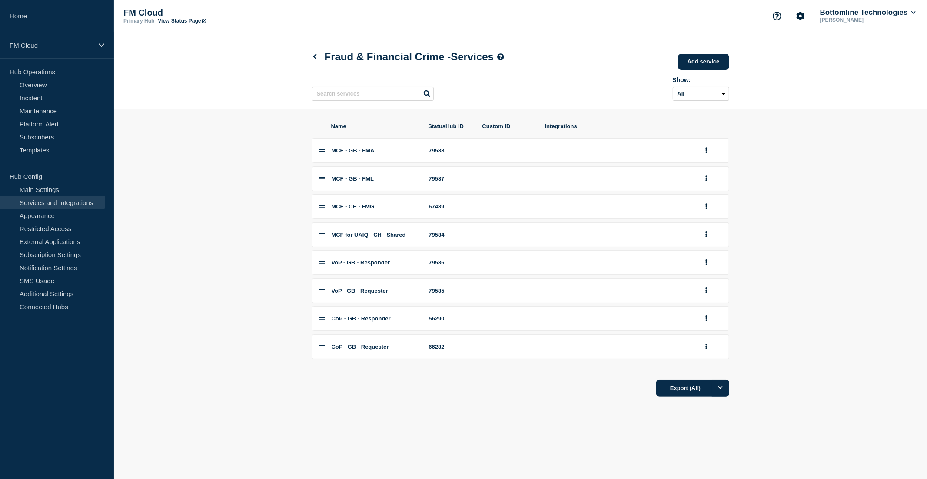
click at [711, 241] on div at bounding box center [711, 234] width 21 height 13
click at [702, 239] on button "group actions" at bounding box center [706, 234] width 11 height 13
click at [709, 253] on button "Edit" at bounding box center [711, 250] width 43 height 13
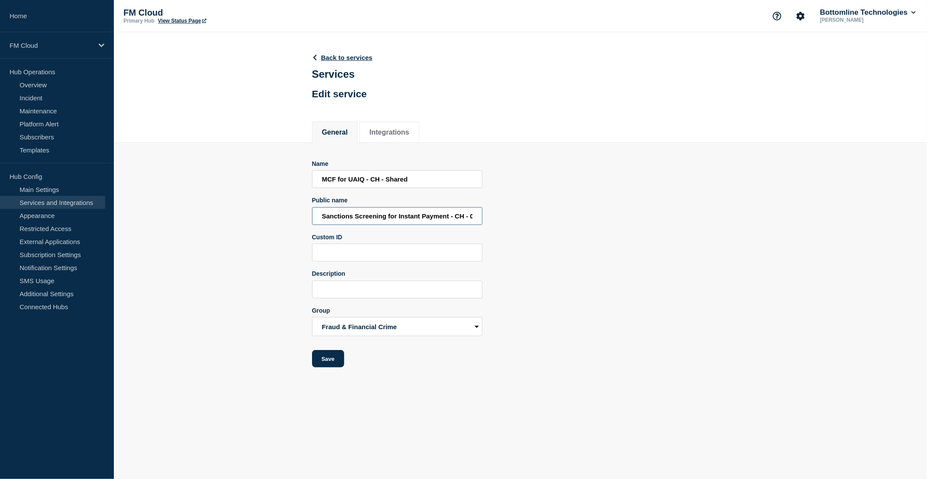
scroll to position [0, 5]
drag, startPoint x: 440, startPoint y: 213, endPoint x: 485, endPoint y: 215, distance: 45.2
click at [485, 215] on div "Name MCF for UAIQ - CH - Shared Public name Sanctions Screening for Instant Pay…" at bounding box center [520, 264] width 417 height 208
click at [605, 210] on div "Name MCF for UAIQ - CH - Shared Public name Sanctions Screening for Instant Pay…" at bounding box center [520, 264] width 417 height 208
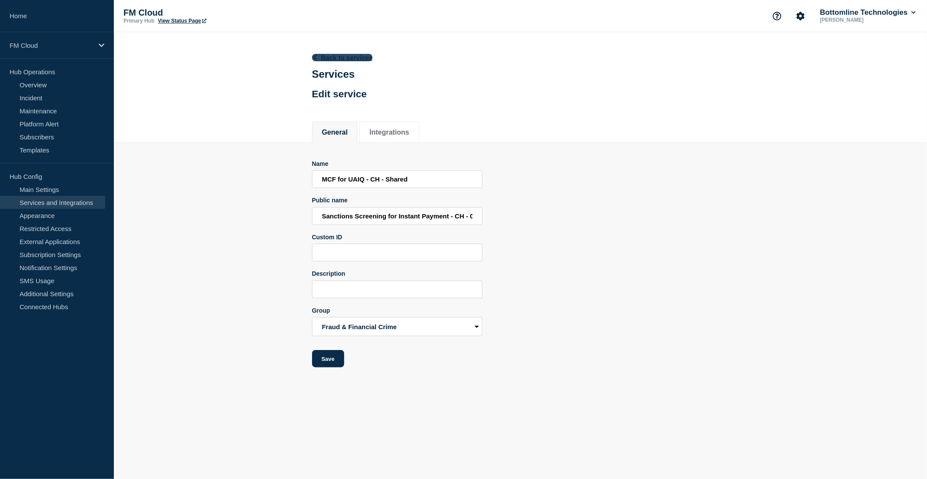
click at [348, 57] on link "Back to services" at bounding box center [342, 57] width 61 height 7
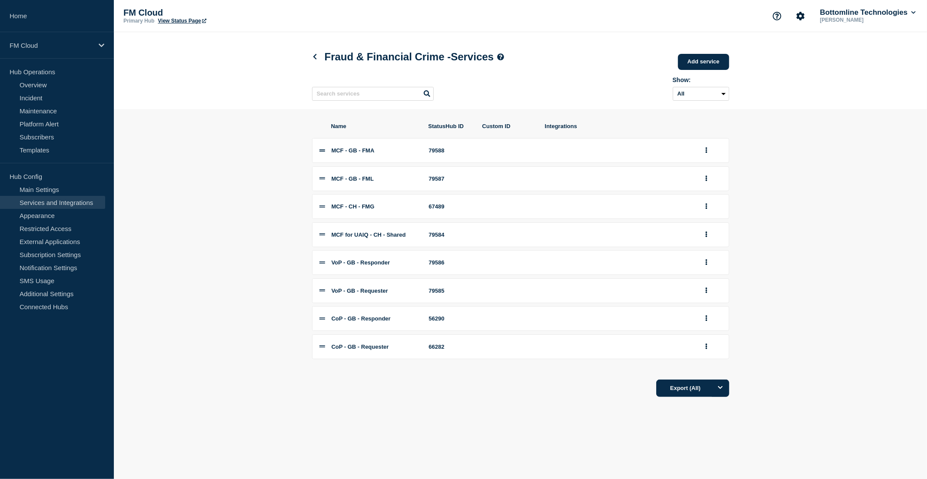
click at [194, 94] on header "Fraud & Financial Crime - Services Add service Here you can create & manage ser…" at bounding box center [520, 70] width 813 height 77
click at [249, 223] on section "Name StatusHub ID Custom ID Integrations MCF - GB - FMA 79588 MCF - GB - FML 79…" at bounding box center [520, 260] width 813 height 302
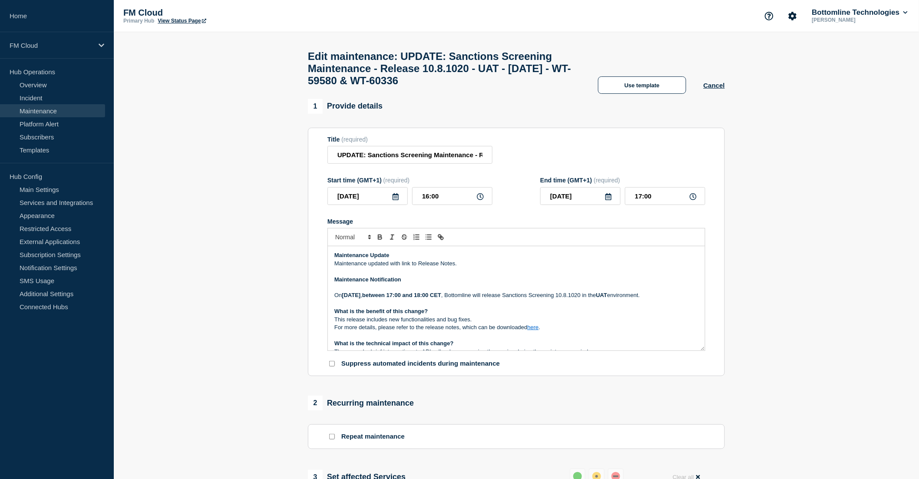
click at [446, 315] on p "What is the benefit of this change?" at bounding box center [517, 312] width 364 height 8
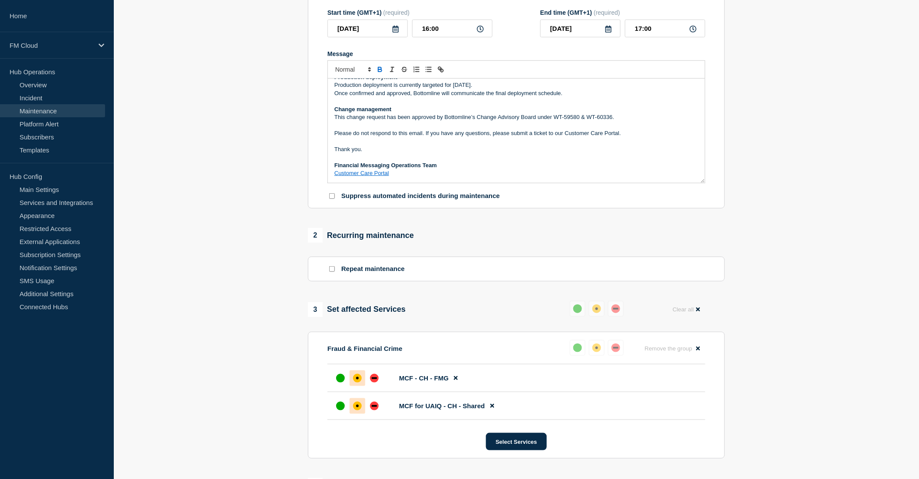
scroll to position [241, 0]
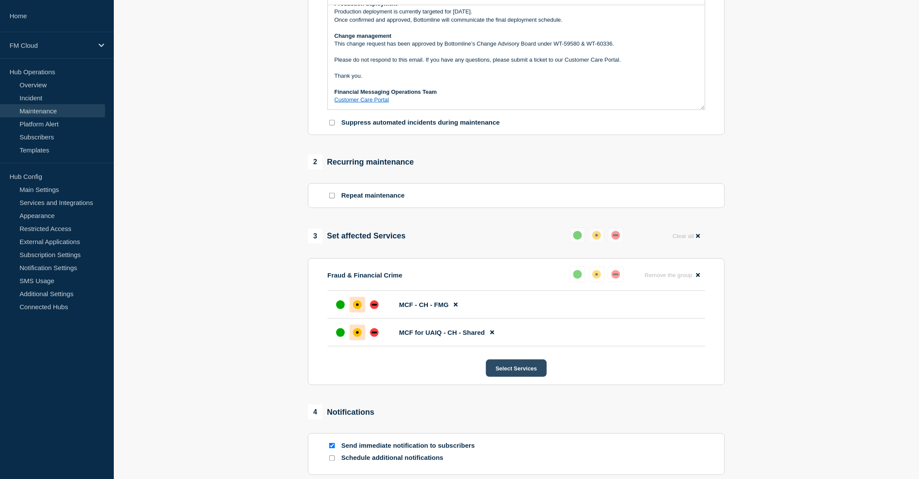
click at [526, 375] on button "Select Services" at bounding box center [516, 368] width 60 height 17
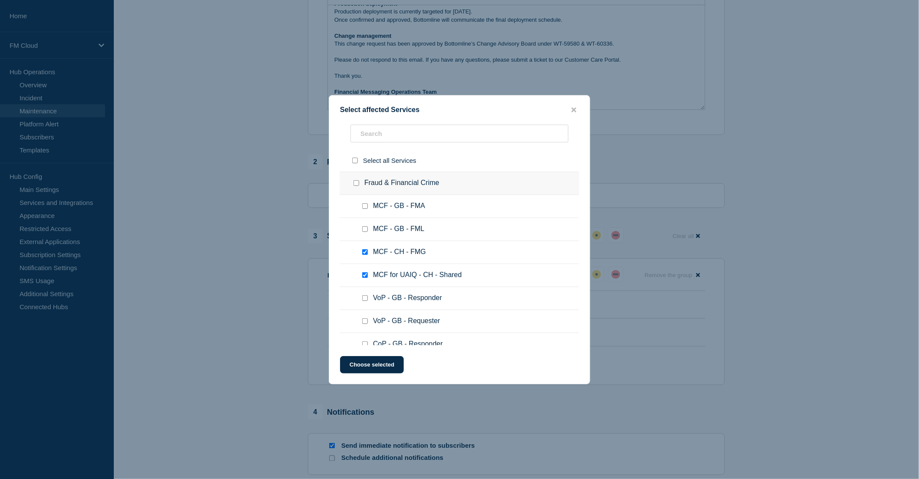
click at [365, 252] on input "MCF - CH - FMG checkbox" at bounding box center [365, 252] width 6 height 6
checkbox input "false"
click at [365, 274] on input "MCF for UAIQ - CH - Shared checkbox" at bounding box center [365, 275] width 6 height 6
checkbox input "false"
click at [374, 365] on button "Choose selected" at bounding box center [372, 364] width 64 height 17
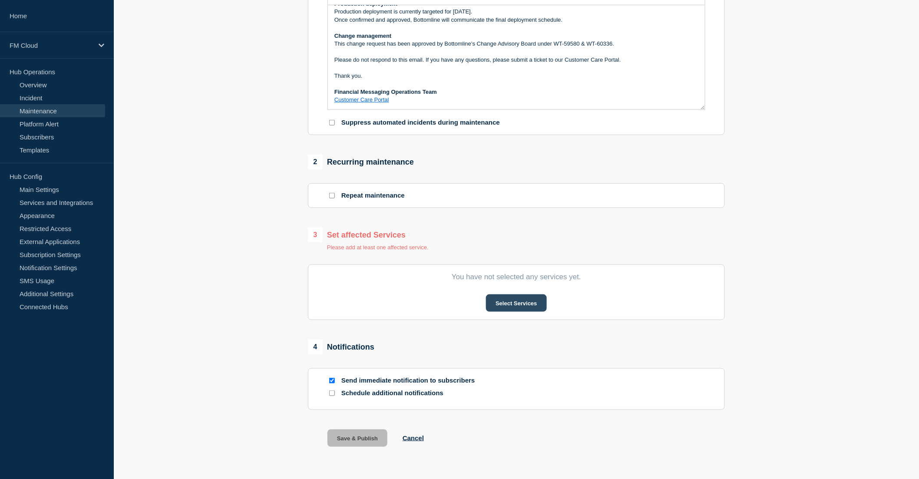
click at [539, 305] on button "Select Services" at bounding box center [516, 303] width 60 height 17
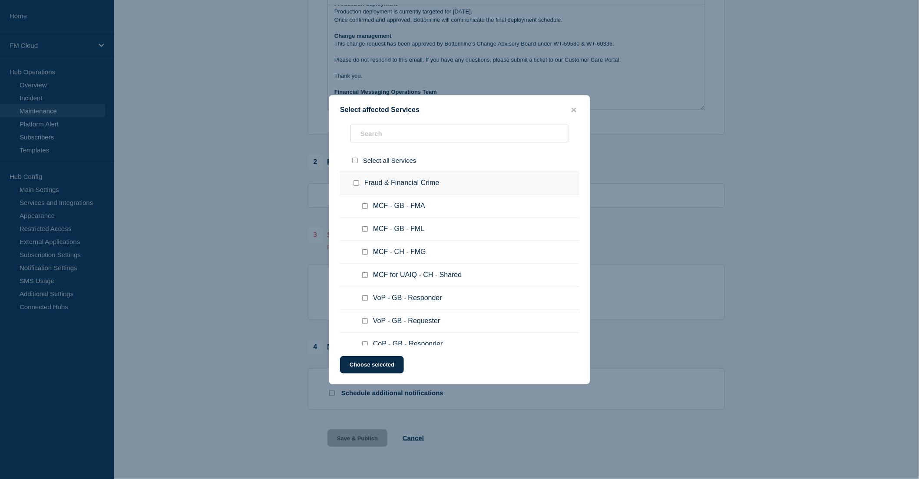
click at [366, 251] on input "MCF - CH - FMG checkbox" at bounding box center [365, 252] width 6 height 6
checkbox input "true"
click at [364, 275] on input "MCF for UAIQ - CH - Shared checkbox" at bounding box center [365, 275] width 6 height 6
checkbox input "true"
click at [385, 366] on button "Choose selected" at bounding box center [372, 364] width 64 height 17
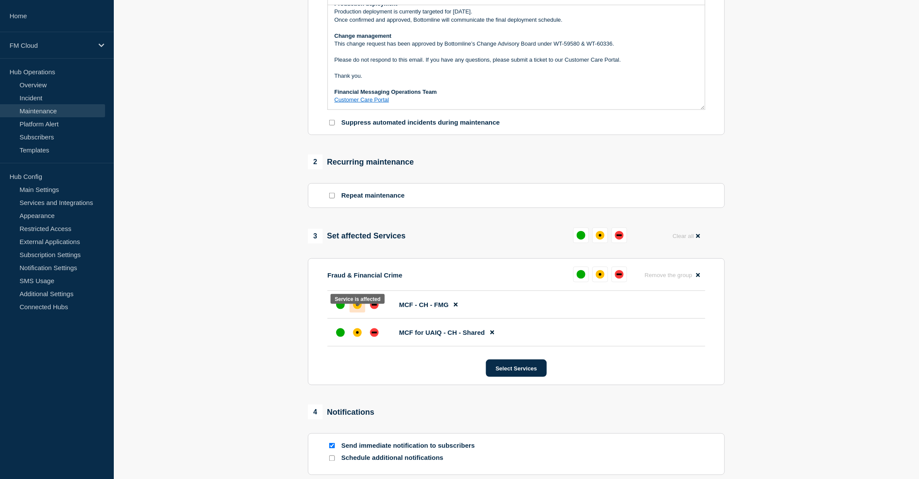
click at [359, 309] on div "affected" at bounding box center [357, 305] width 9 height 9
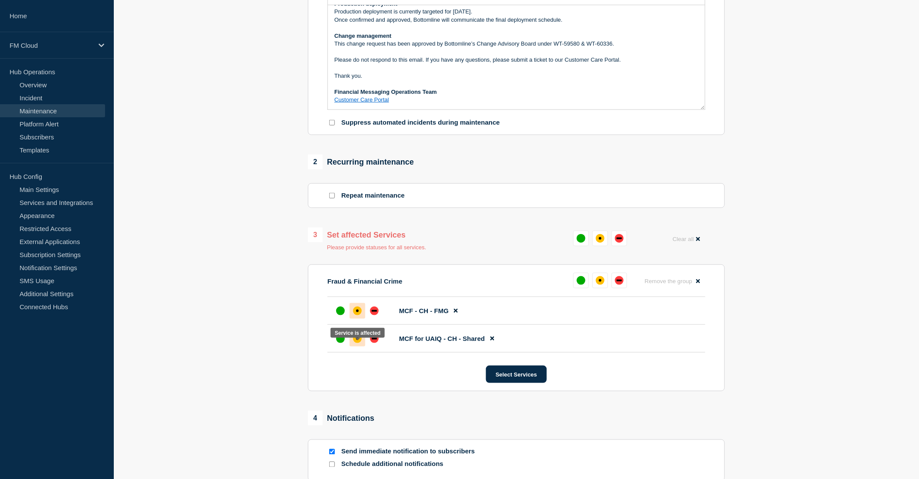
click at [362, 343] on div "affected" at bounding box center [357, 339] width 9 height 9
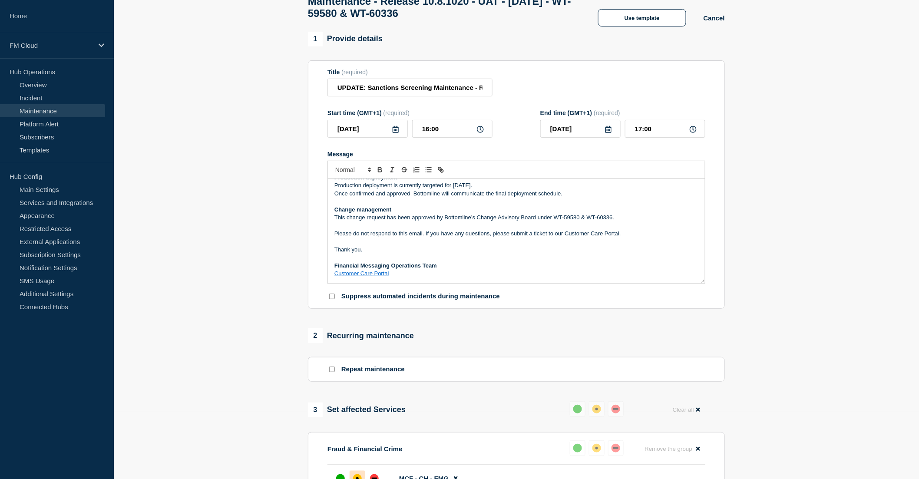
scroll to position [50, 0]
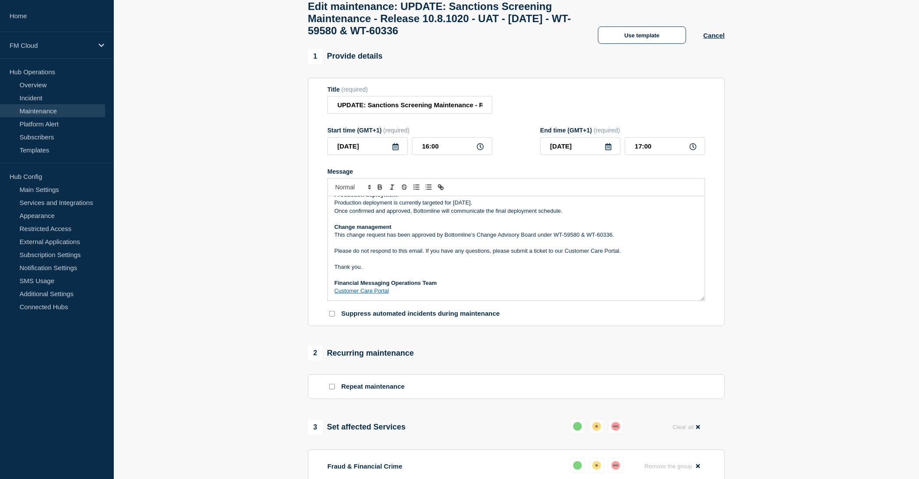
click at [557, 263] on p "Message" at bounding box center [517, 259] width 364 height 8
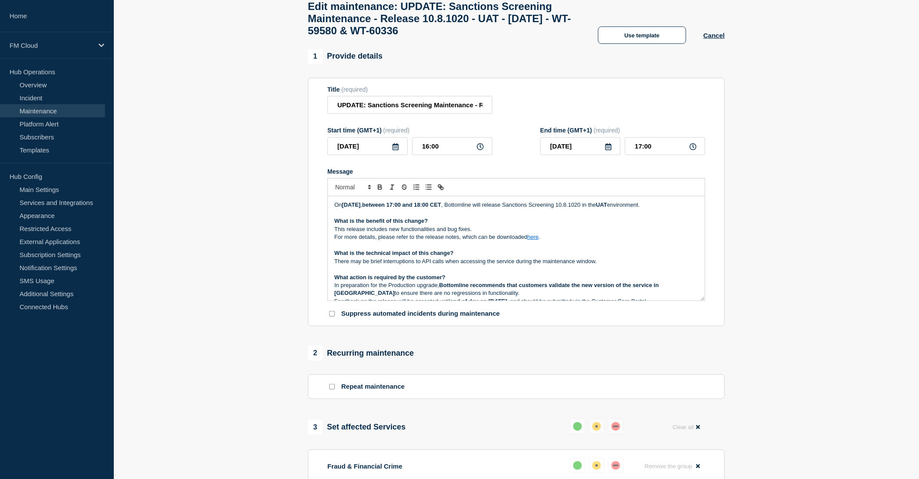
scroll to position [0, 0]
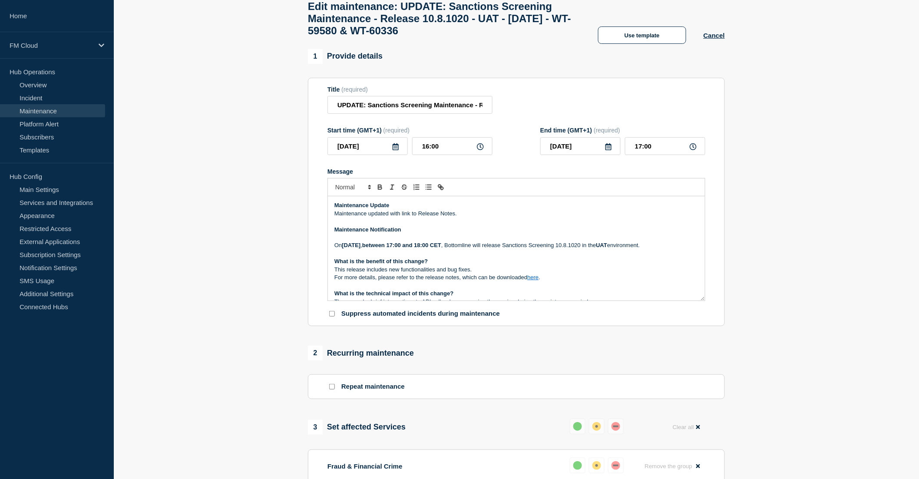
click at [368, 218] on p "Maintenance updated with link to Release Notes." at bounding box center [517, 214] width 364 height 8
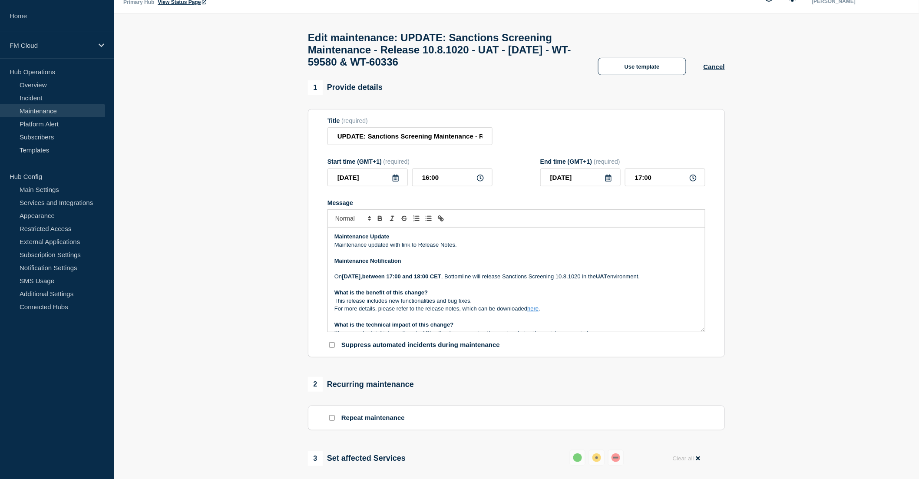
scroll to position [2, 0]
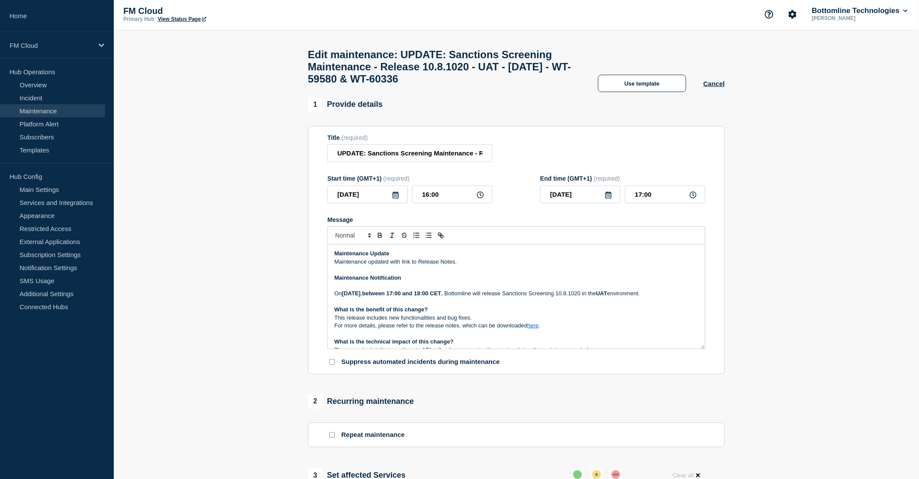
click at [476, 266] on p "Maintenance updated with link to Release Notes." at bounding box center [517, 262] width 364 height 8
click at [467, 266] on p "Maintenance updated with link to Release Notes." at bounding box center [517, 262] width 364 height 8
click at [468, 273] on p "Message" at bounding box center [517, 270] width 364 height 8
click at [214, 274] on section "1 Provide details Title (required) UPDATE: Sanctions Screening Maintenance - Re…" at bounding box center [517, 435] width 806 height 677
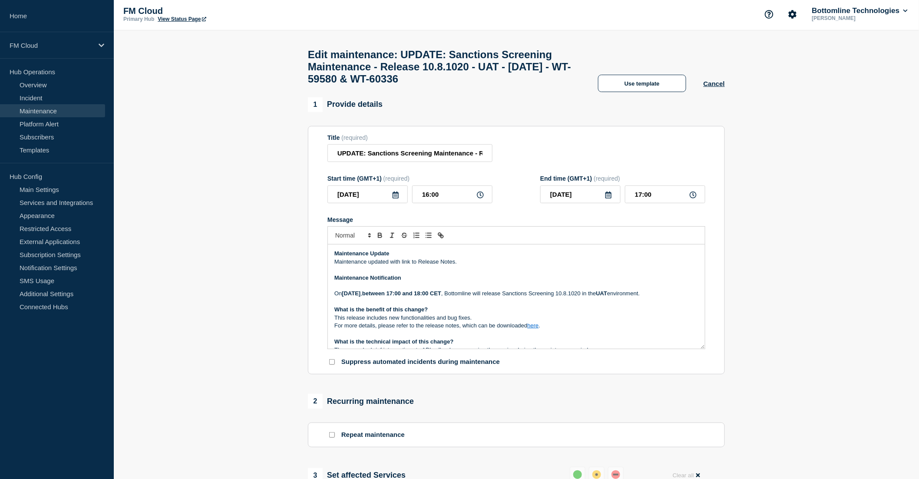
click at [855, 339] on section "1 Provide details Title (required) UPDATE: Sanctions Screening Maintenance - Re…" at bounding box center [517, 435] width 806 height 677
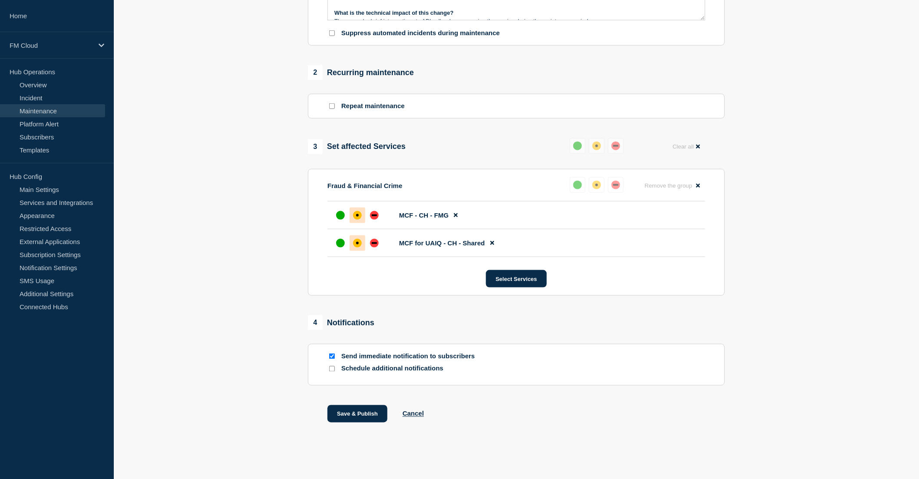
scroll to position [340, 0]
drag, startPoint x: 875, startPoint y: 345, endPoint x: 864, endPoint y: 335, distance: 15.1
click at [876, 345] on section "1 Provide details Title (required) UPDATE: Sanctions Screening Maintenance - Re…" at bounding box center [517, 106] width 806 height 677
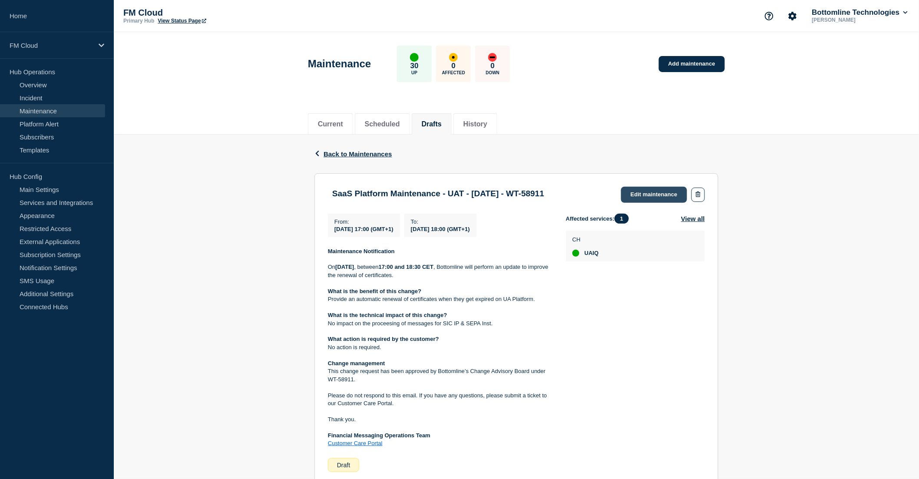
click at [661, 190] on link "Edit maintenance" at bounding box center [654, 195] width 66 height 16
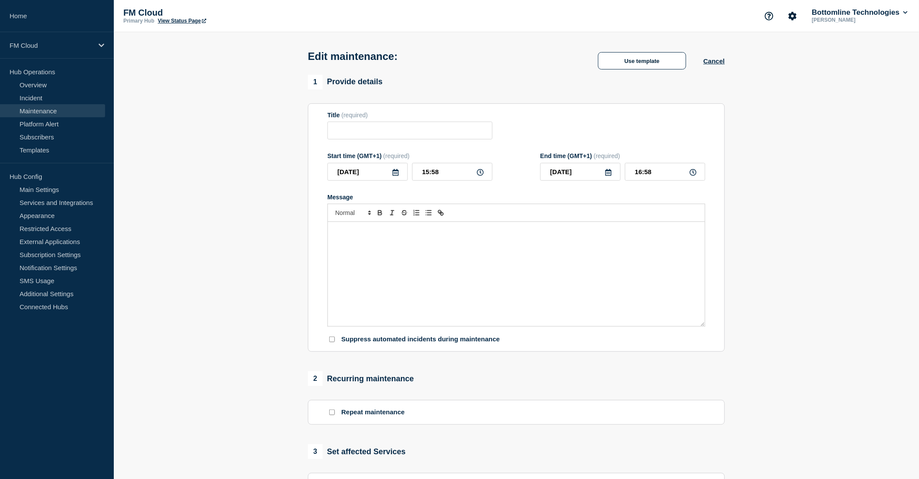
type input "SaaS Platform Maintenance - UAT - [DATE] - WT-58911"
type input "[DATE]"
type input "17:00"
type input "[DATE]"
type input "18:00"
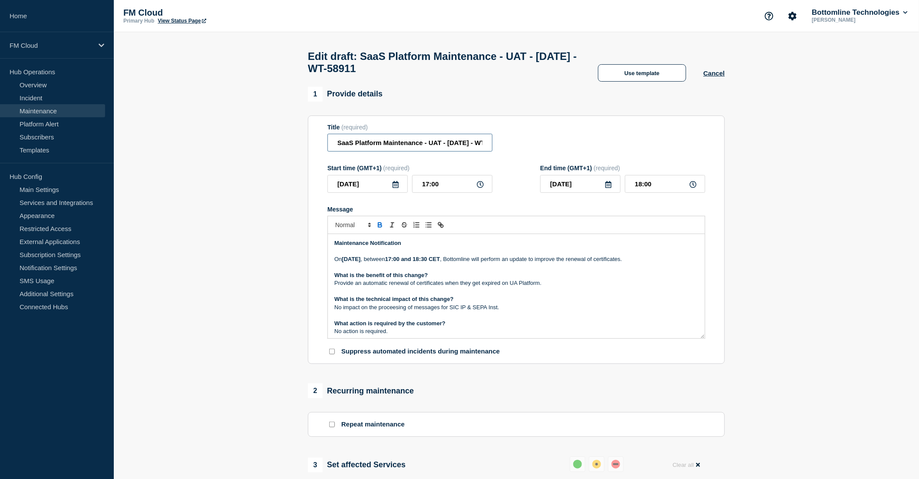
click at [468, 146] on input "SaaS Platform Maintenance - UAT - [DATE] - WT-58911" at bounding box center [410, 143] width 165 height 18
click at [469, 148] on input "SaaS Platform Maintenance - UAT - [DATE] - WT-58911" at bounding box center [410, 143] width 165 height 18
type input "SaaS Platform Maintenance - UAT - [DATE] - WT-58911"
click at [428, 187] on input "17:00" at bounding box center [452, 184] width 80 height 18
type input "16:00"
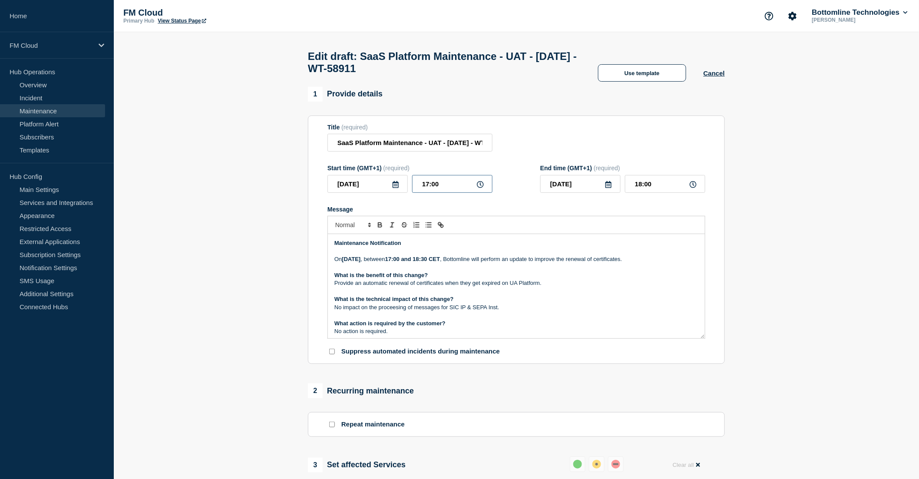
type input "17:00"
click at [534, 263] on p "[DATE][DATE] , between 17:00 and 18:30 CET , Bottomline will perform an update …" at bounding box center [517, 259] width 364 height 8
drag, startPoint x: 339, startPoint y: 146, endPoint x: 380, endPoint y: 147, distance: 40.9
click at [380, 147] on input "SaaS Platform Maintenance - UAT - [DATE] - WT-58911" at bounding box center [410, 143] width 165 height 18
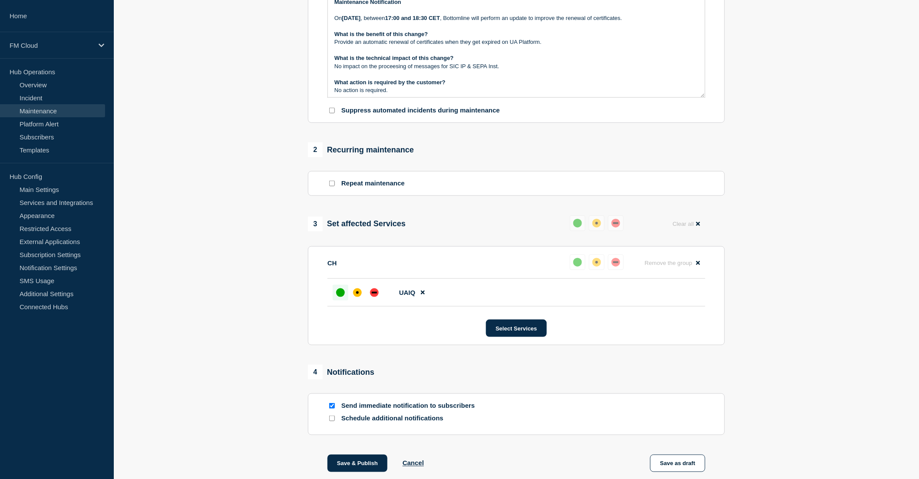
click at [398, 70] on p "No impact on the proceesing of messages for SIC IP & SEPA Inst." at bounding box center [517, 67] width 364 height 8
click at [453, 76] on p "Message" at bounding box center [517, 74] width 364 height 8
click at [528, 62] on p "What is the technical impact of this change?" at bounding box center [517, 58] width 364 height 8
click at [550, 46] on p "Provide an automatic renewal of certificates when they get expired on UA Platfo…" at bounding box center [517, 42] width 364 height 8
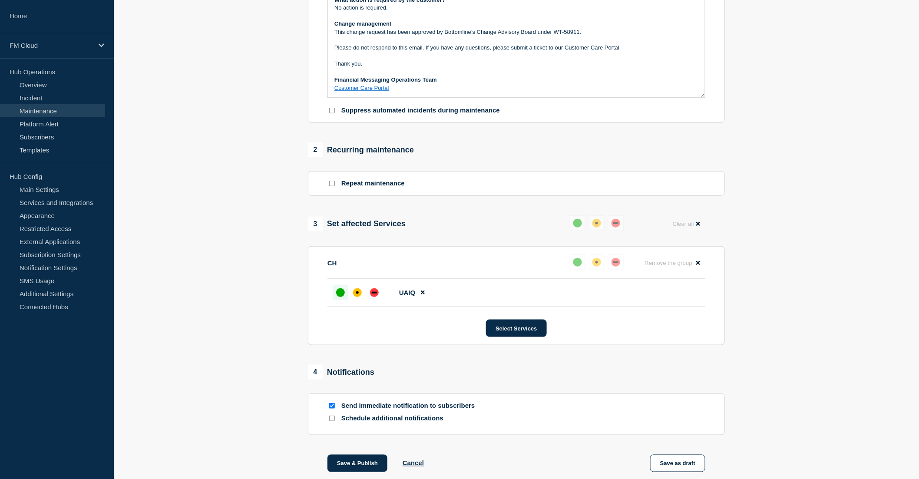
scroll to position [34, 0]
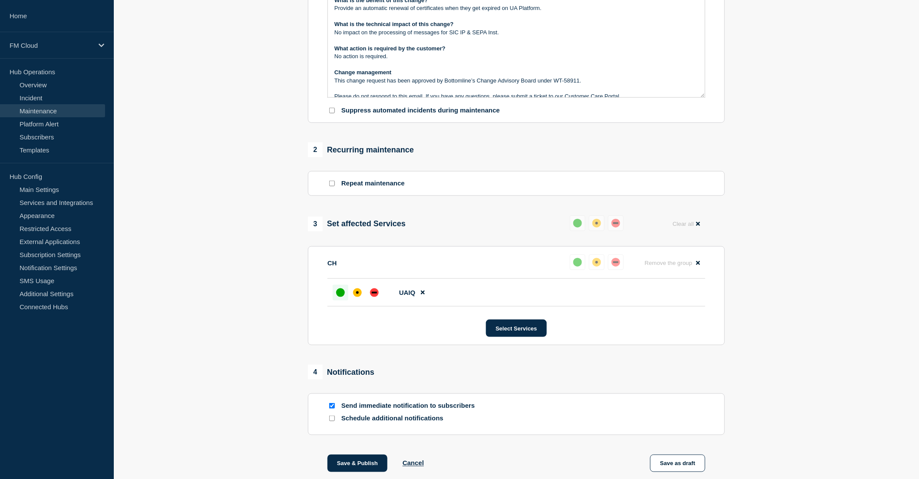
click at [537, 53] on p "What action is required by the customer?" at bounding box center [517, 49] width 364 height 8
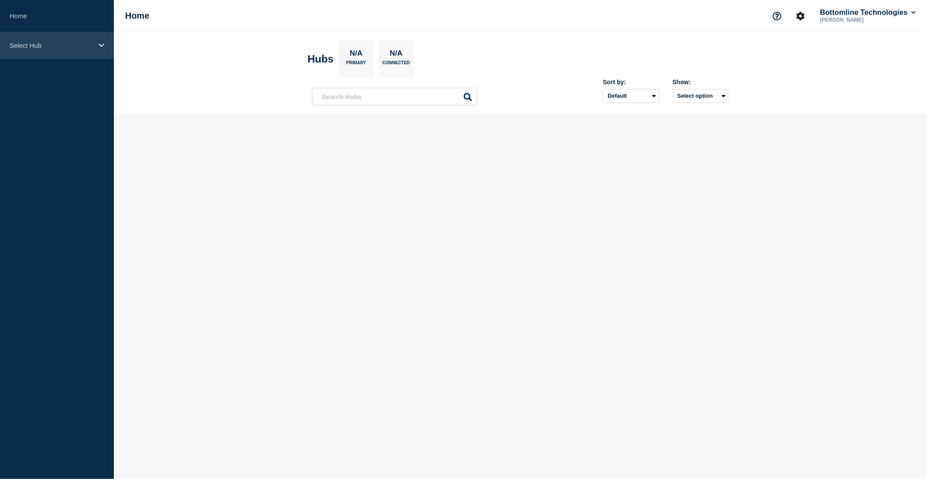
click at [39, 53] on div "Select Hub" at bounding box center [57, 45] width 114 height 27
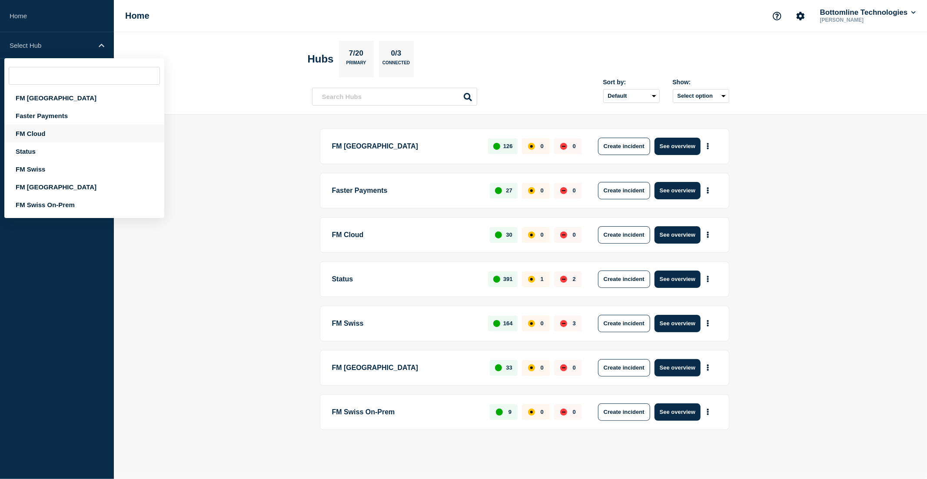
click at [44, 128] on div "FM Cloud" at bounding box center [84, 134] width 160 height 18
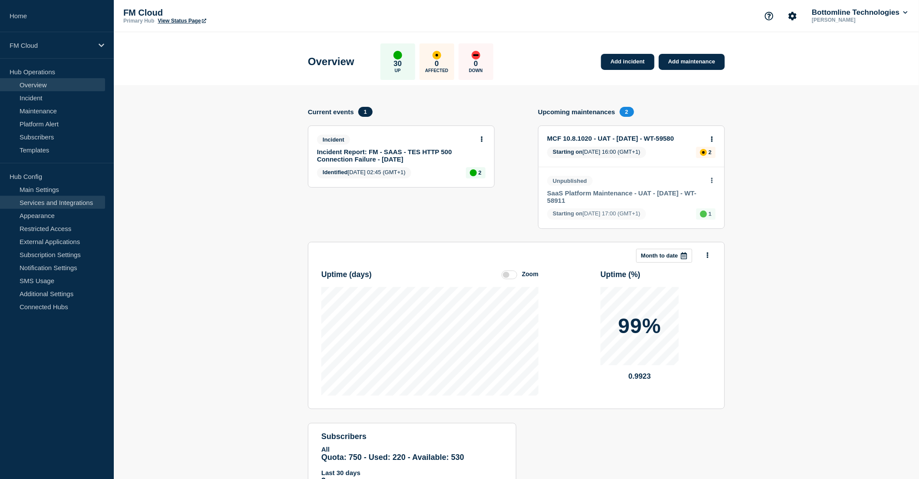
click at [73, 202] on link "Services and Integrations" at bounding box center [52, 202] width 105 height 13
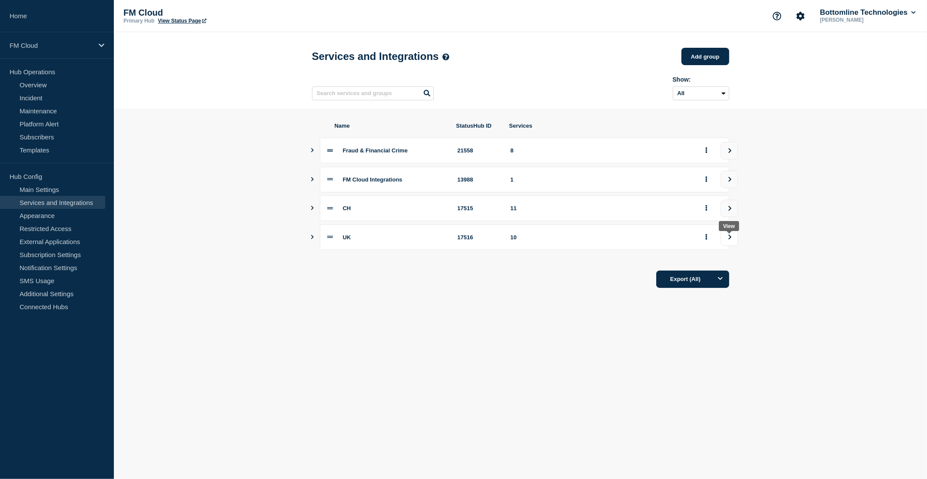
click at [728, 239] on icon "view group" at bounding box center [730, 237] width 6 height 5
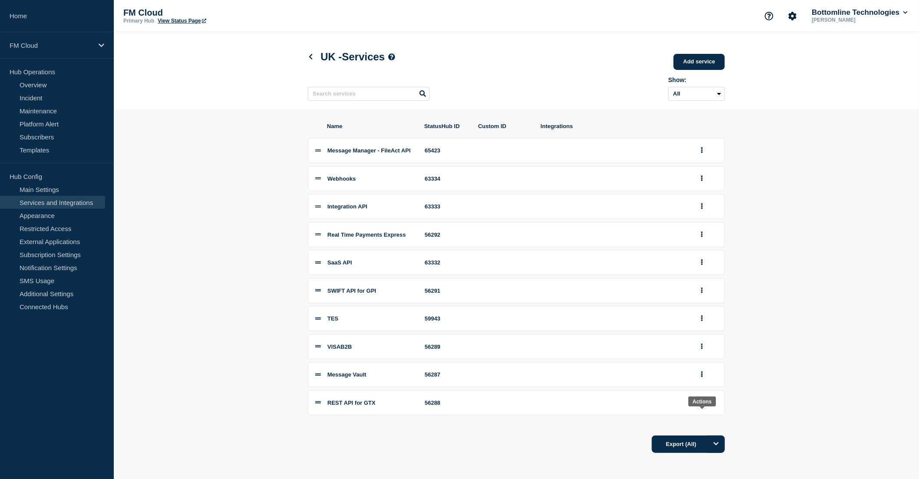
click at [702, 405] on icon "group actions" at bounding box center [702, 403] width 2 height 6
click at [703, 331] on button "Edit" at bounding box center [707, 324] width 43 height 13
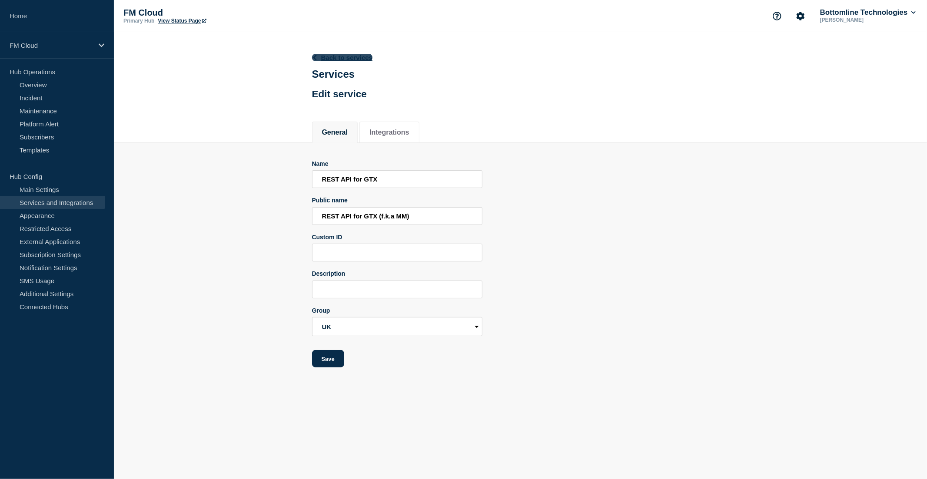
click at [335, 55] on link "Back to services" at bounding box center [342, 57] width 61 height 7
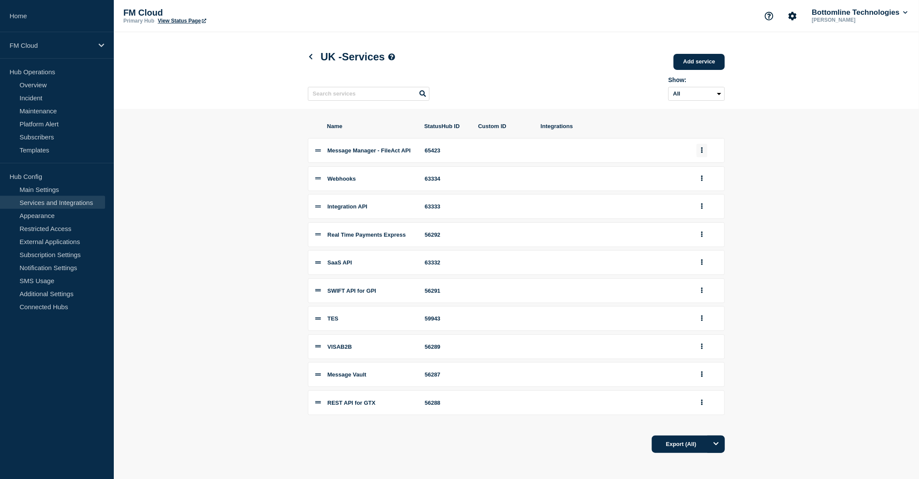
click at [706, 153] on button "group actions" at bounding box center [702, 150] width 11 height 13
click at [702, 171] on button "Edit" at bounding box center [707, 167] width 43 height 13
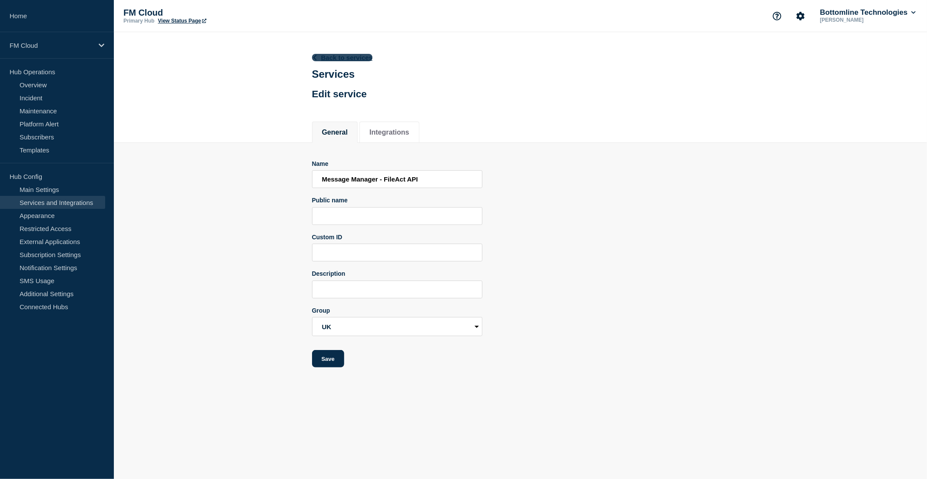
click at [347, 59] on link "Back to services" at bounding box center [342, 57] width 61 height 7
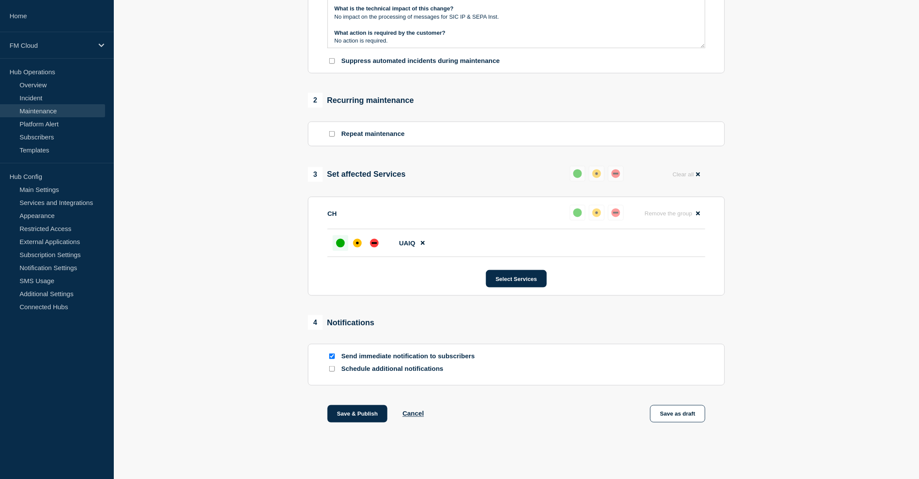
scroll to position [297, 0]
click at [678, 410] on button "Save as draft" at bounding box center [677, 413] width 55 height 17
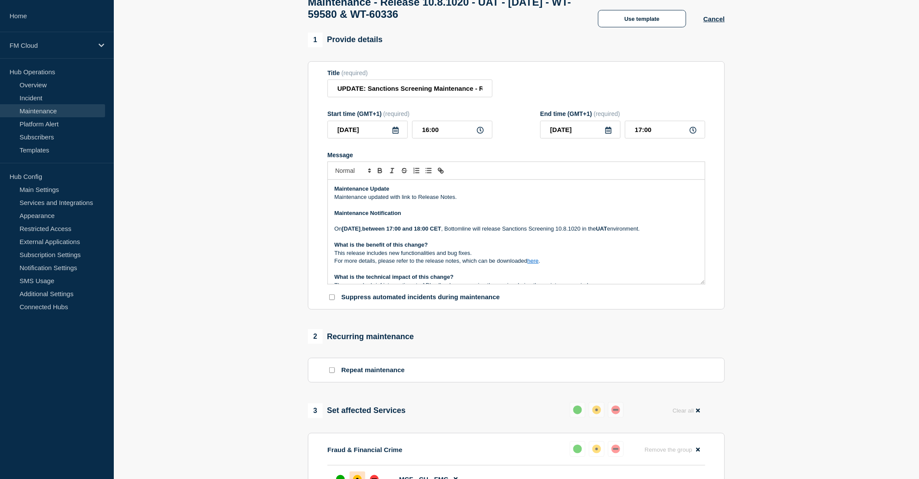
scroll to position [50, 0]
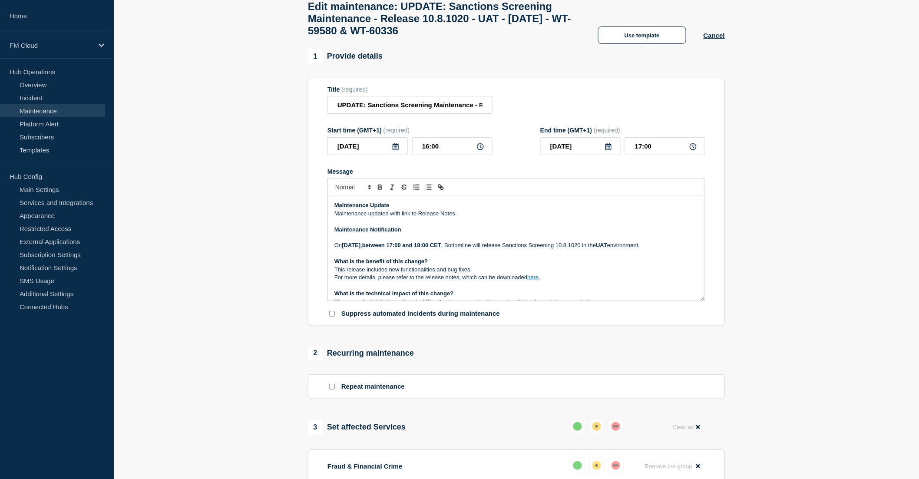
click at [531, 234] on p "Maintenance Notification" at bounding box center [517, 230] width 364 height 8
click at [201, 90] on section "1 Provide details Title (required) UPDATE: Sanctions Screening Maintenance - Re…" at bounding box center [517, 387] width 806 height 677
click at [527, 242] on p "Message" at bounding box center [517, 238] width 364 height 8
drag, startPoint x: 527, startPoint y: 251, endPoint x: 670, endPoint y: 262, distance: 143.4
click at [670, 249] on p "[DATE][DATE] , between 17:00 and 18:00 CET , Bottomline will release Sanctions …" at bounding box center [517, 246] width 364 height 8
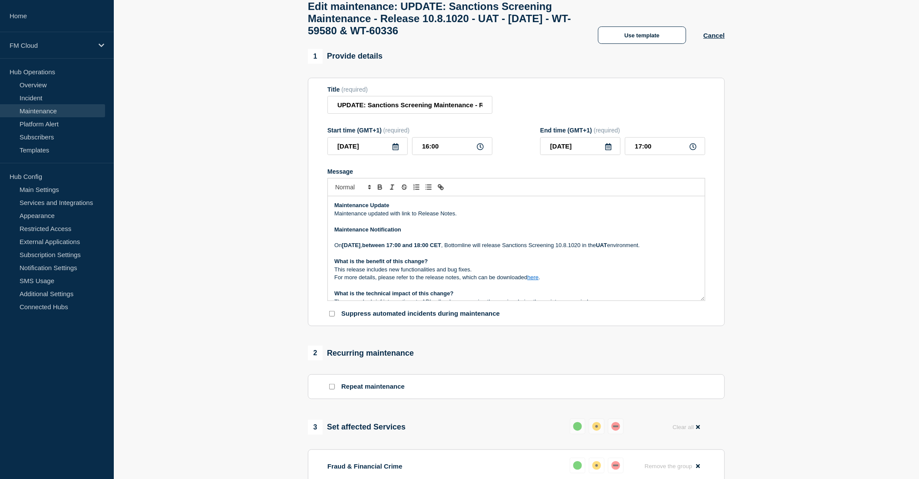
click at [582, 265] on p "What is the benefit of this change?" at bounding box center [517, 262] width 364 height 8
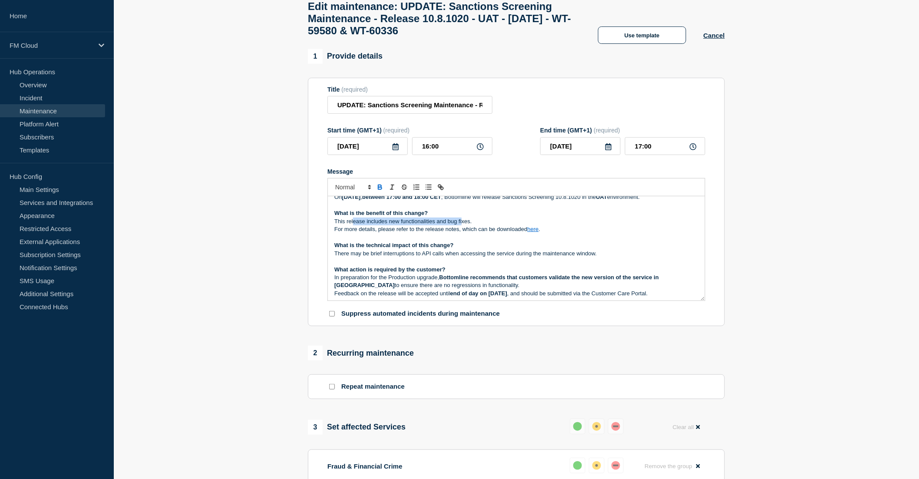
drag, startPoint x: 353, startPoint y: 237, endPoint x: 462, endPoint y: 233, distance: 109.6
click at [462, 226] on p "This release includes new functionalities and bug fixes." at bounding box center [517, 222] width 364 height 8
click at [500, 233] on p "For more details, please refer to the release notes, which can be downloaded he…" at bounding box center [517, 230] width 364 height 8
click at [391, 258] on p "There may be brief interruptions to API calls when accessing the service during…" at bounding box center [517, 254] width 364 height 8
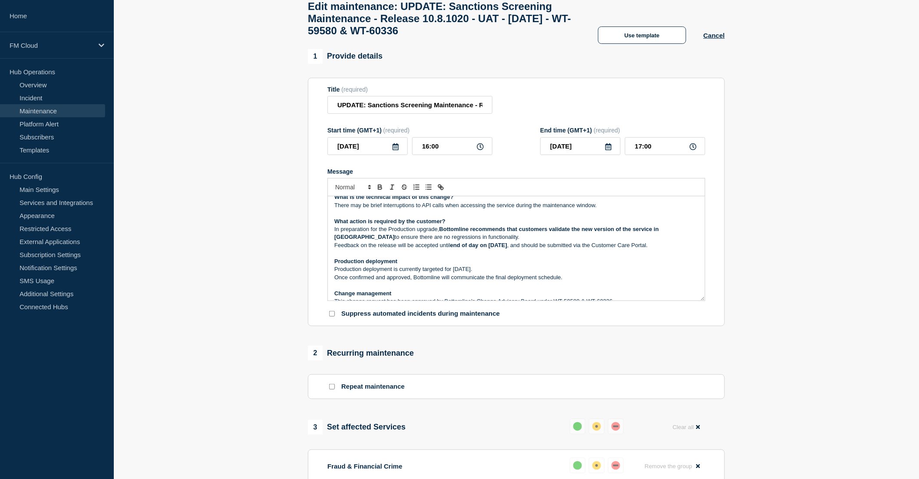
click at [402, 265] on p "Production deployment" at bounding box center [517, 262] width 364 height 8
drag, startPoint x: 336, startPoint y: 285, endPoint x: 570, endPoint y: 290, distance: 234.3
click at [570, 290] on div "Maintenance Update Maintenance updated with link to Release Notes. Maintenance …" at bounding box center [516, 248] width 377 height 104
click at [570, 282] on p "Once confirmed and approved, Bottomline will communicate the final deployment s…" at bounding box center [517, 278] width 364 height 8
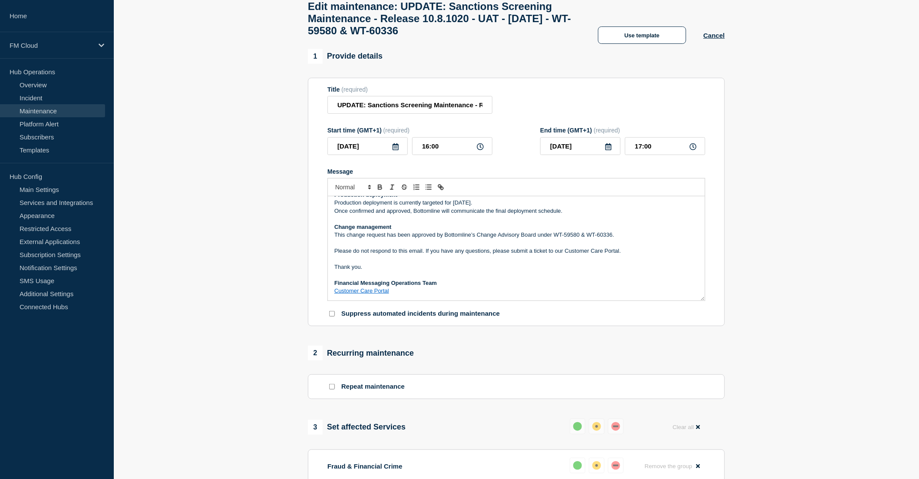
scroll to position [170, 0]
